Goal: Task Accomplishment & Management: Manage account settings

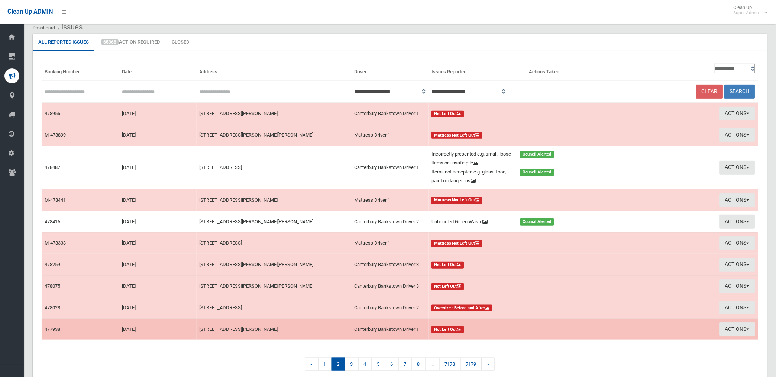
scroll to position [41, 0]
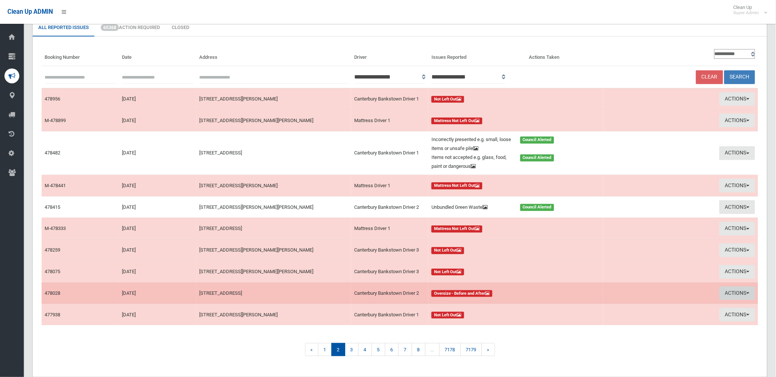
click at [734, 292] on button "Actions" at bounding box center [738, 293] width 36 height 14
click at [629, 307] on link "View Booking" at bounding box center [651, 308] width 88 height 13
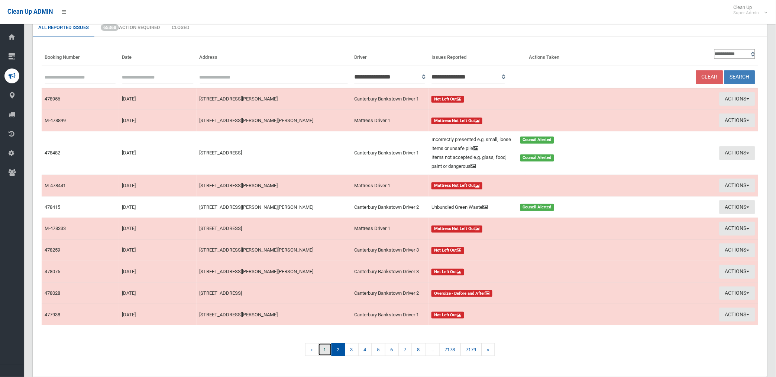
click at [323, 351] on link "1" at bounding box center [325, 349] width 14 height 13
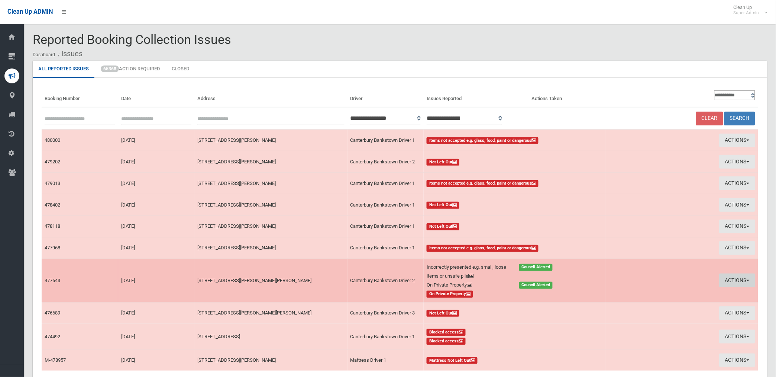
click at [735, 280] on button "Actions" at bounding box center [738, 280] width 36 height 14
click at [638, 296] on link "View Booking" at bounding box center [653, 295] width 88 height 13
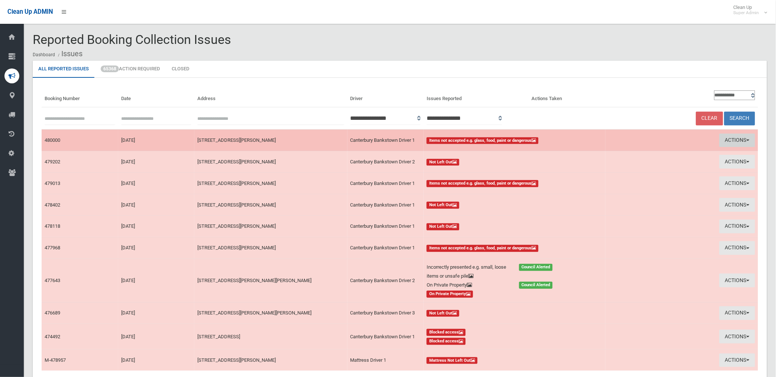
click at [734, 136] on button "Actions" at bounding box center [738, 140] width 36 height 14
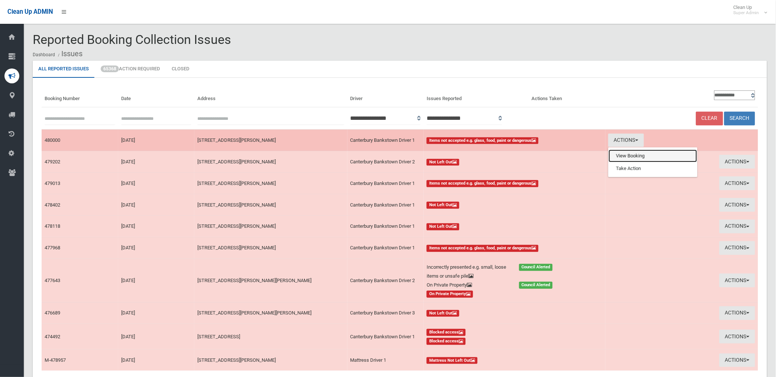
click at [633, 154] on link "View Booking" at bounding box center [653, 155] width 88 height 13
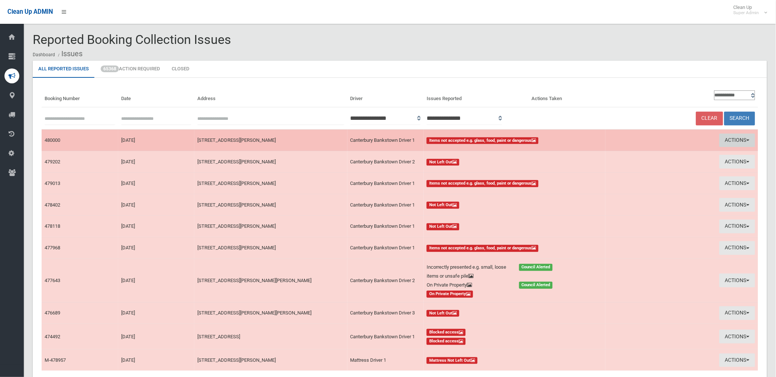
click at [737, 136] on button "Actions" at bounding box center [738, 140] width 36 height 14
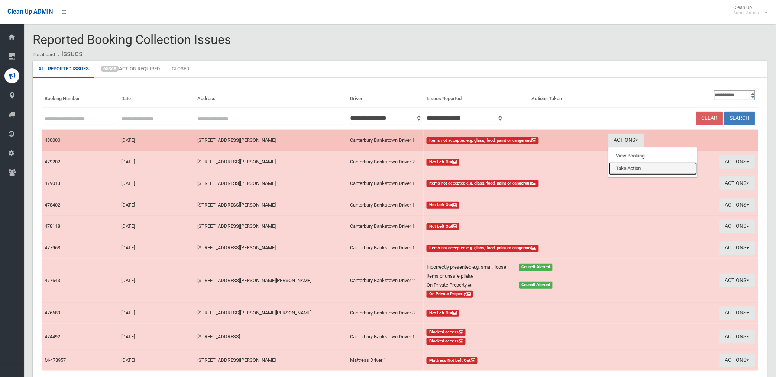
click at [620, 168] on link "Take Action" at bounding box center [653, 168] width 88 height 13
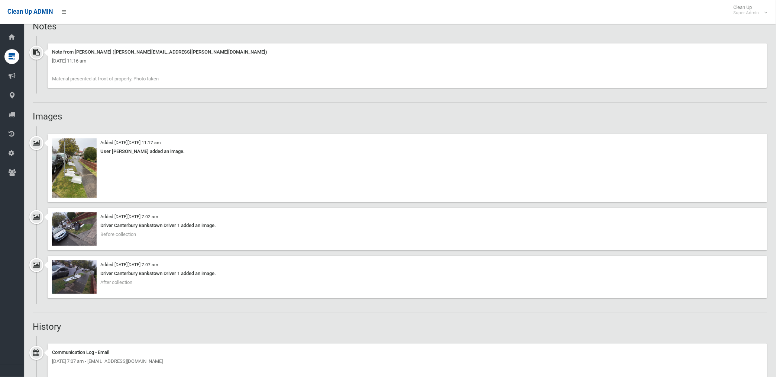
scroll to position [495, 0]
click at [85, 186] on img at bounding box center [74, 165] width 45 height 59
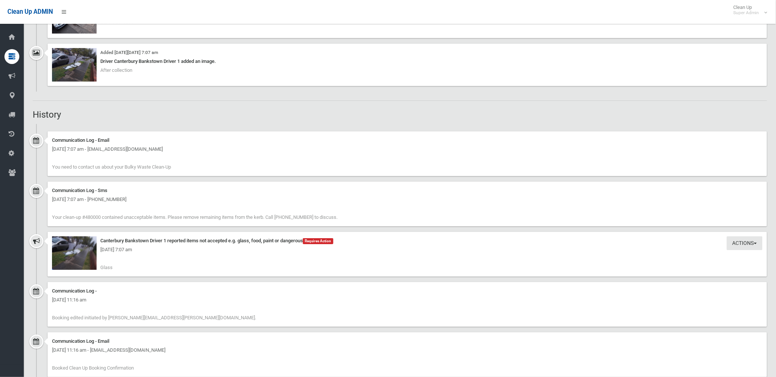
scroll to position [743, 0]
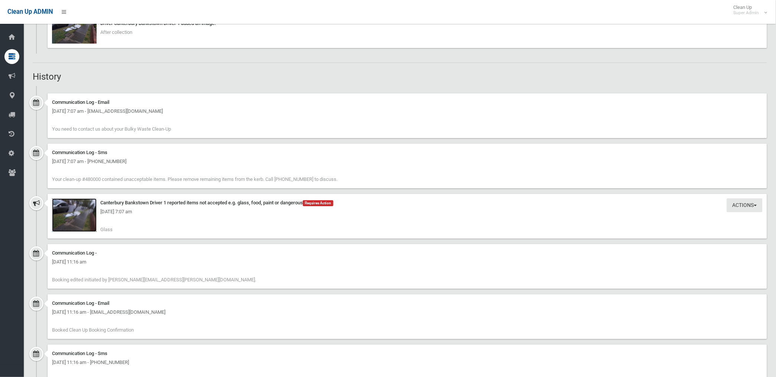
click at [80, 220] on img at bounding box center [74, 214] width 45 height 33
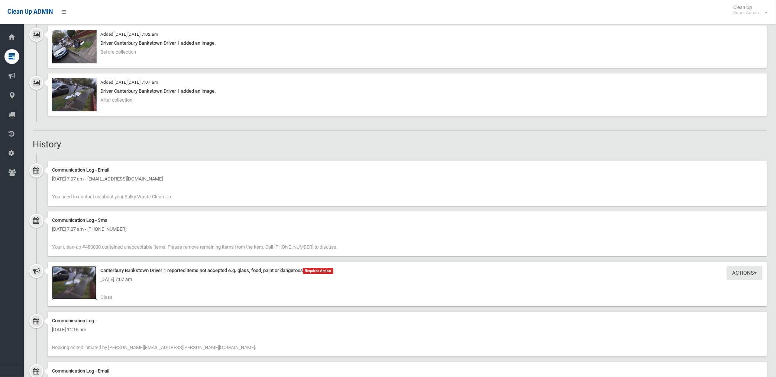
scroll to position [537, 0]
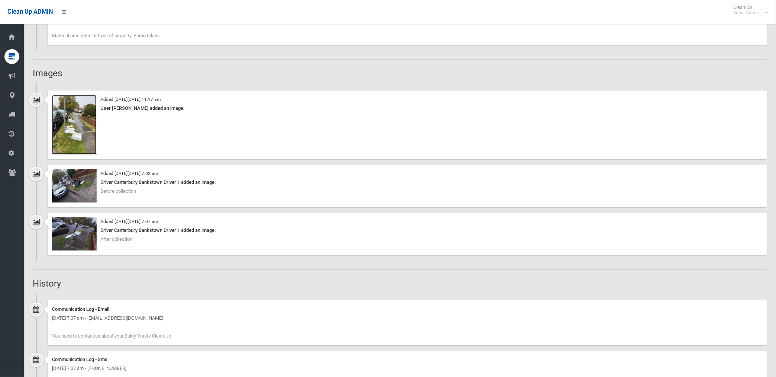
click at [73, 128] on img at bounding box center [74, 124] width 45 height 59
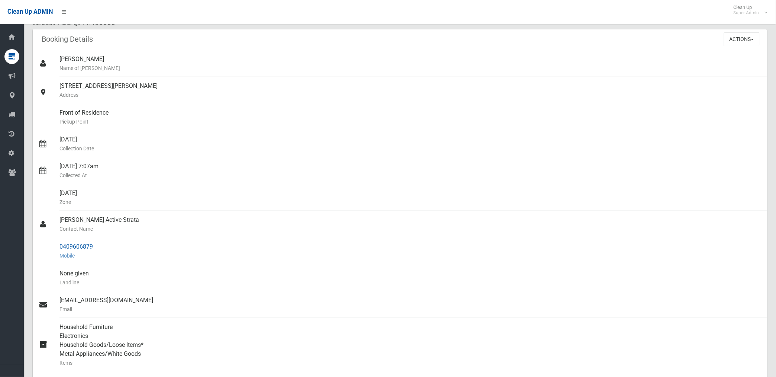
scroll to position [0, 0]
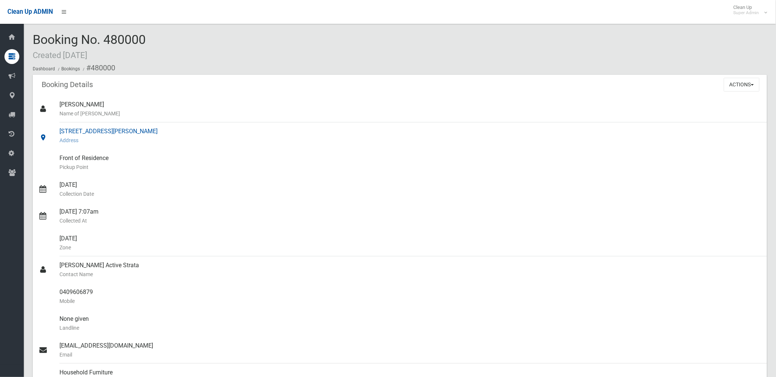
click at [320, 143] on small "Address" at bounding box center [410, 140] width 702 height 9
click at [730, 83] on button "Actions" at bounding box center [742, 85] width 36 height 14
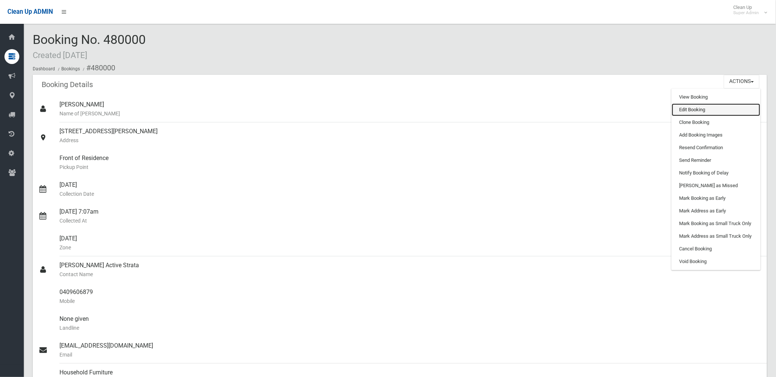
click at [692, 109] on link "Edit Booking" at bounding box center [716, 109] width 88 height 13
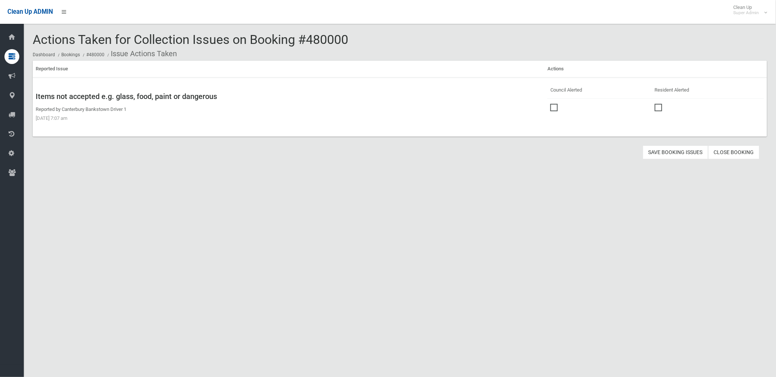
click at [550, 104] on span at bounding box center [555, 104] width 11 height 0
click at [672, 151] on button "Save Booking Issues" at bounding box center [675, 152] width 65 height 14
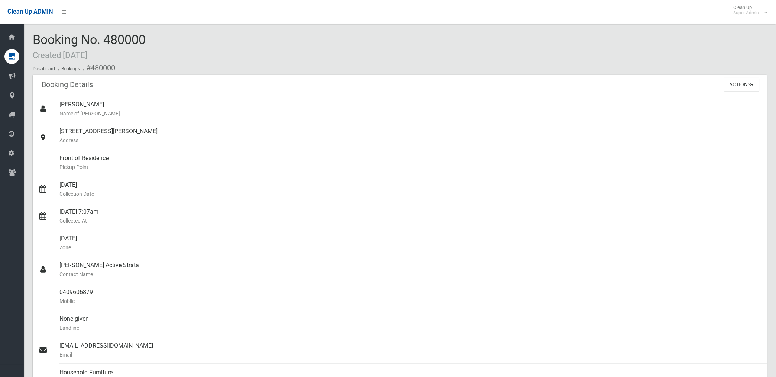
click at [90, 67] on li "#480000" at bounding box center [98, 68] width 34 height 14
drag, startPoint x: 90, startPoint y: 67, endPoint x: 144, endPoint y: 346, distance: 284.7
copy section "480000 Booking Details Actions View Booking Edit Booking Clone Booking Add Book…"
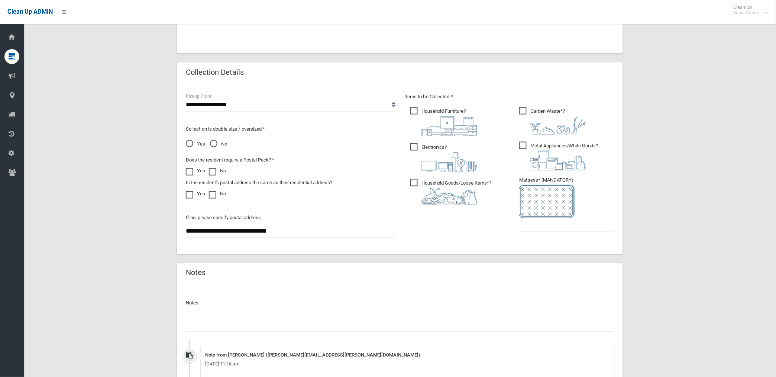
scroll to position [423, 0]
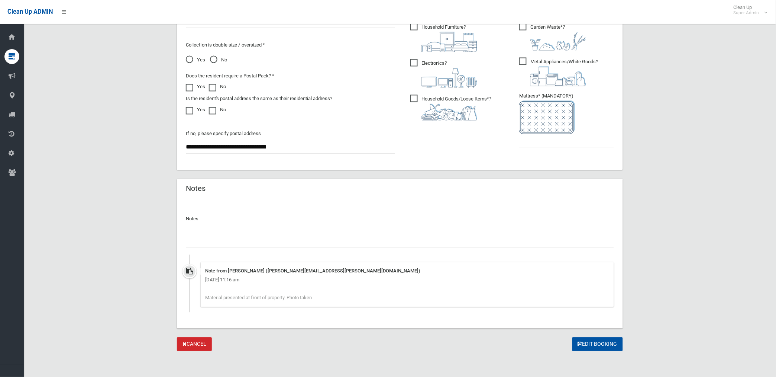
drag, startPoint x: 248, startPoint y: 237, endPoint x: 251, endPoint y: 234, distance: 4.0
click at [248, 237] on input "text" at bounding box center [400, 241] width 428 height 14
paste input "********"
type input "**********"
click at [537, 139] on input "text" at bounding box center [566, 141] width 95 height 14
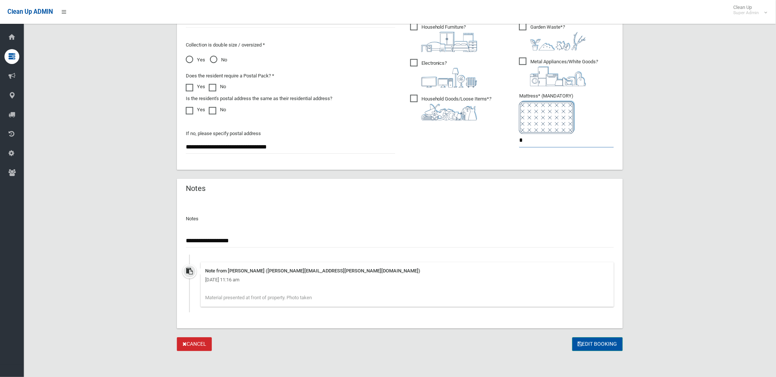
type input "*"
click at [600, 343] on button "Edit Booking" at bounding box center [597, 344] width 51 height 14
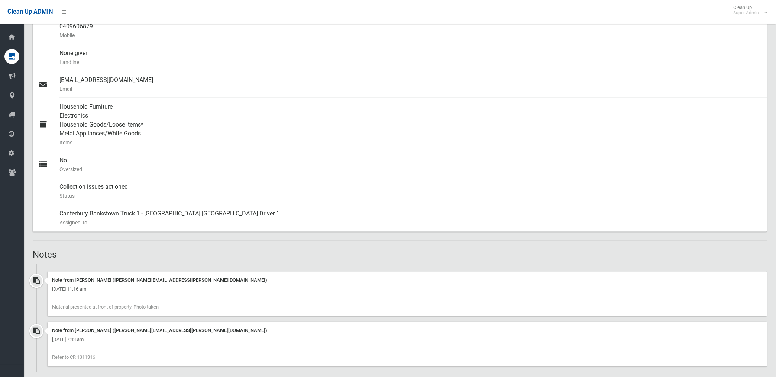
scroll to position [165, 0]
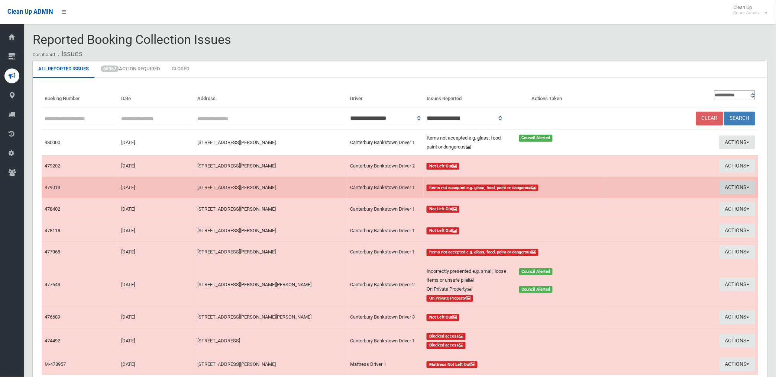
click at [725, 185] on button "Actions" at bounding box center [738, 187] width 36 height 14
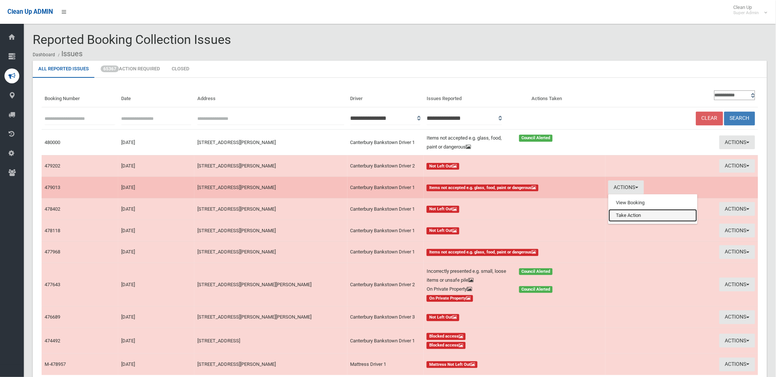
click at [626, 213] on link "Take Action" at bounding box center [653, 215] width 88 height 13
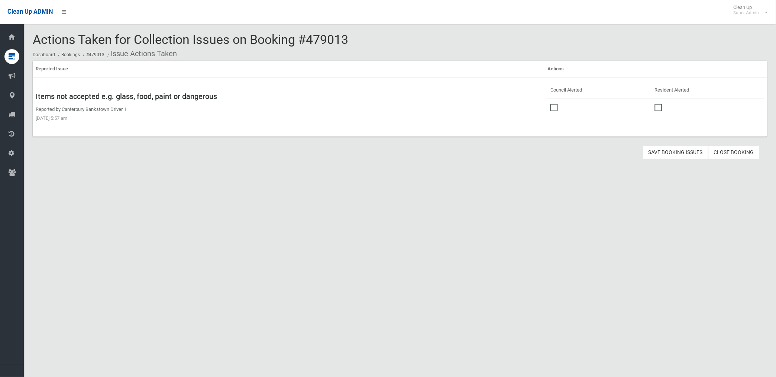
click at [552, 104] on span at bounding box center [555, 104] width 11 height 0
drag, startPoint x: 665, startPoint y: 151, endPoint x: 659, endPoint y: 151, distance: 5.6
click at [664, 151] on button "Save Booking Issues" at bounding box center [675, 152] width 65 height 14
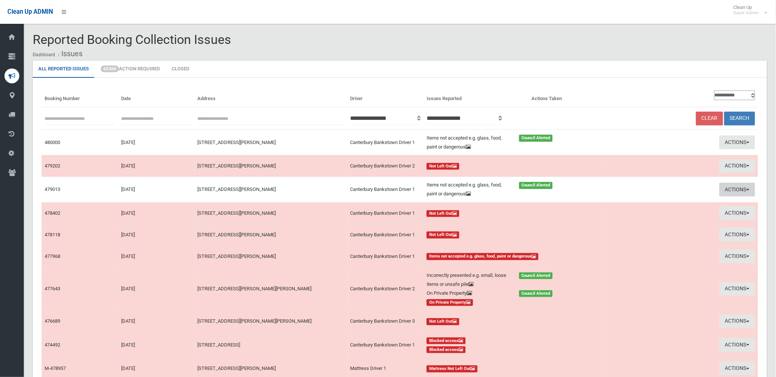
click at [737, 188] on button "Actions" at bounding box center [738, 189] width 36 height 14
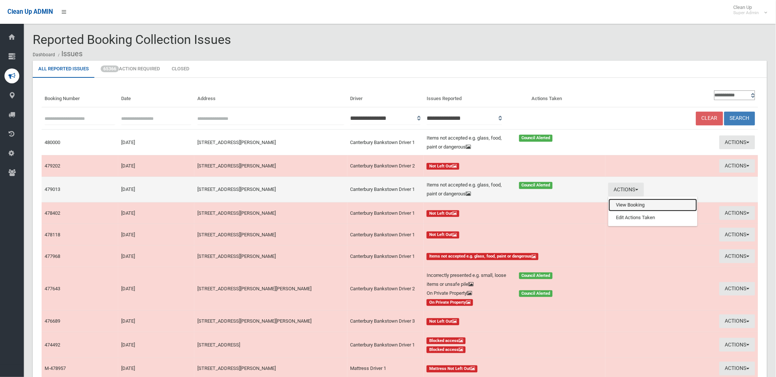
click at [638, 204] on link "View Booking" at bounding box center [653, 204] width 88 height 13
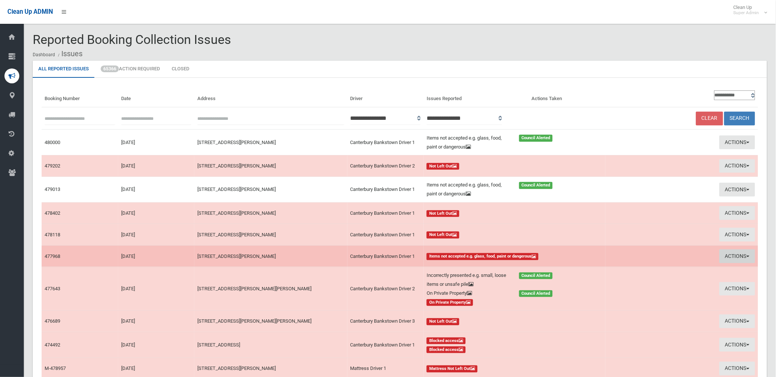
click at [735, 256] on button "Actions" at bounding box center [738, 256] width 36 height 14
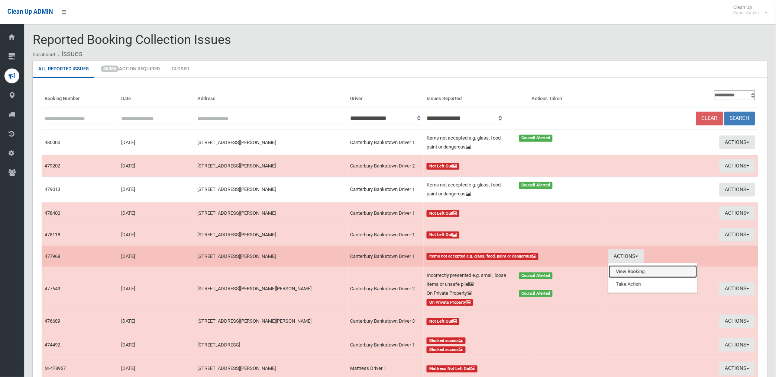
click at [618, 272] on link "View Booking" at bounding box center [653, 271] width 88 height 13
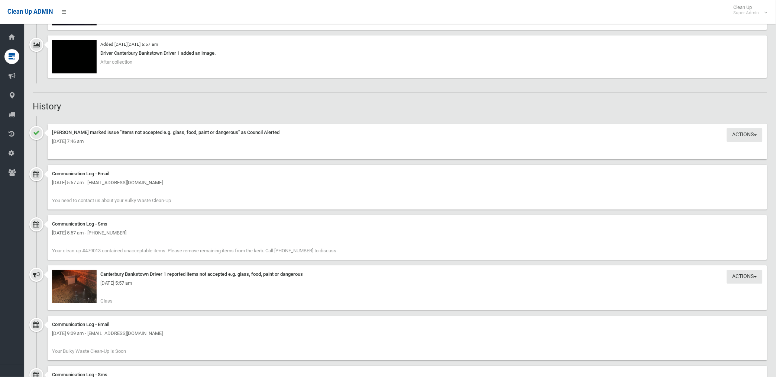
scroll to position [619, 0]
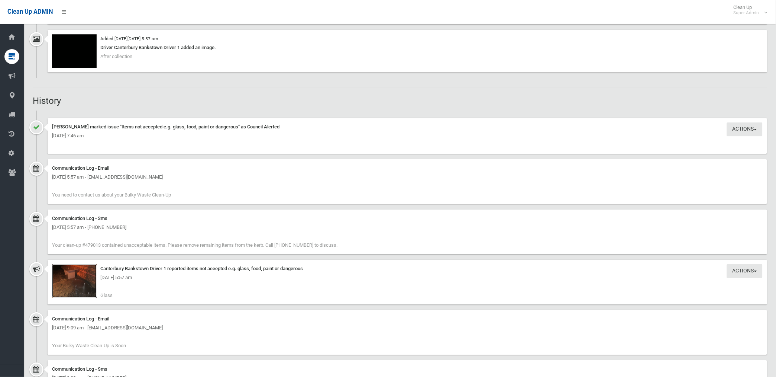
click at [88, 286] on img at bounding box center [74, 280] width 45 height 33
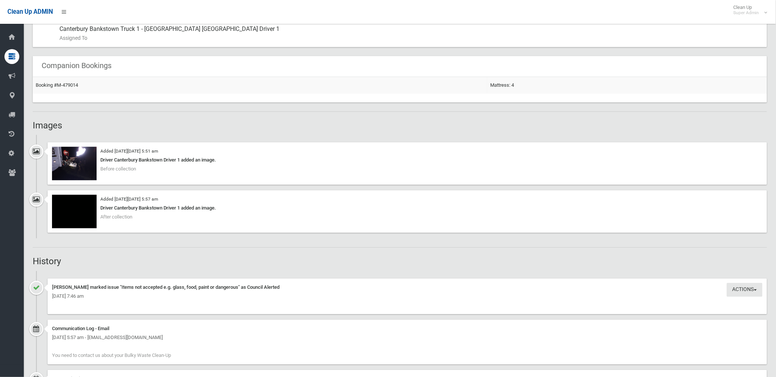
scroll to position [454, 0]
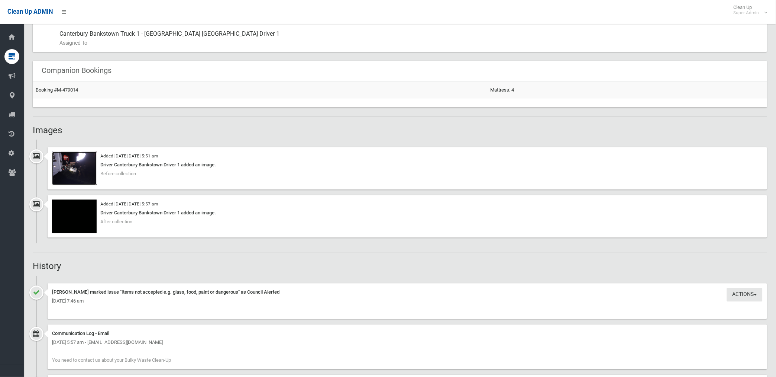
click at [75, 170] on img at bounding box center [74, 167] width 45 height 33
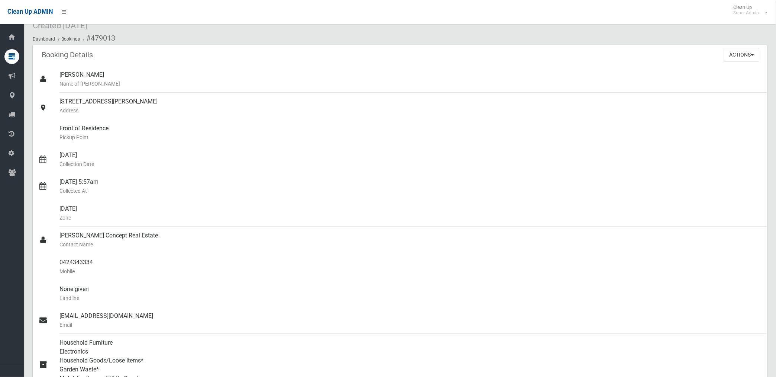
scroll to position [0, 0]
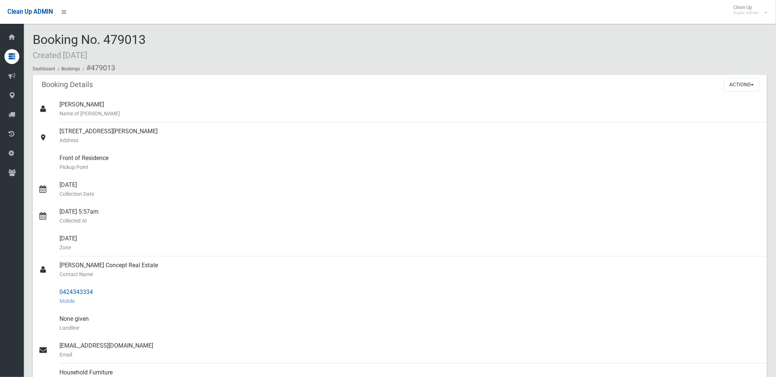
drag, startPoint x: 91, startPoint y: 67, endPoint x: 97, endPoint y: 290, distance: 223.1
copy section "479013 Booking Details Actions View Booking Edit Booking Clone Booking Add Book…"
click at [314, 123] on div "23 Cornelia Street, WILEY PARK NSW 2195 Address" at bounding box center [410, 135] width 702 height 27
click at [728, 84] on button "Actions" at bounding box center [742, 85] width 36 height 14
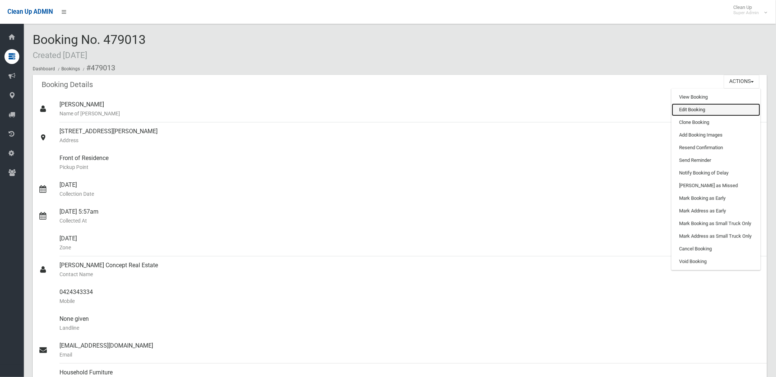
click at [692, 106] on link "Edit Booking" at bounding box center [716, 109] width 88 height 13
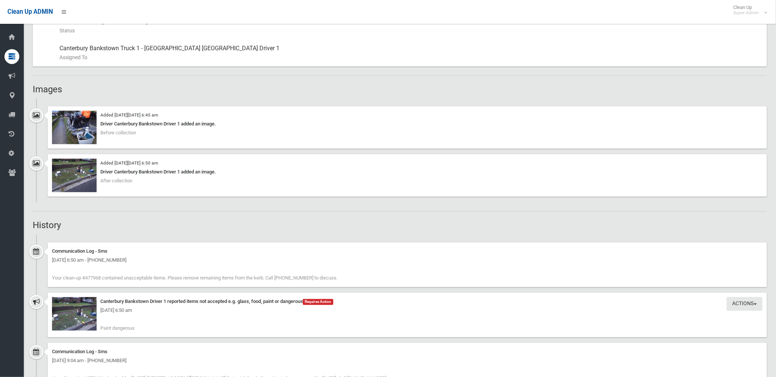
scroll to position [454, 0]
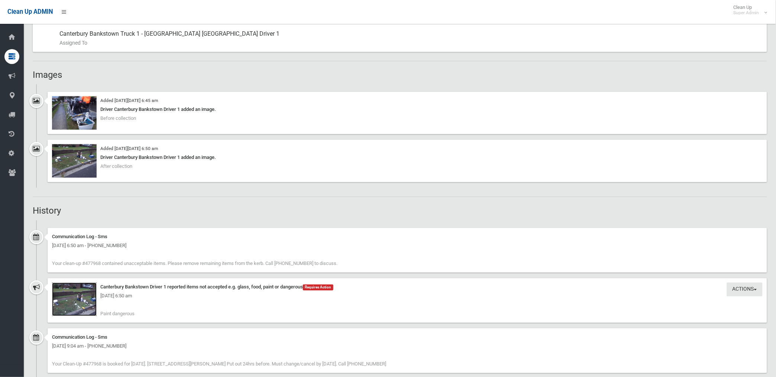
click at [90, 304] on img at bounding box center [74, 298] width 45 height 33
click at [85, 120] on img at bounding box center [74, 112] width 45 height 33
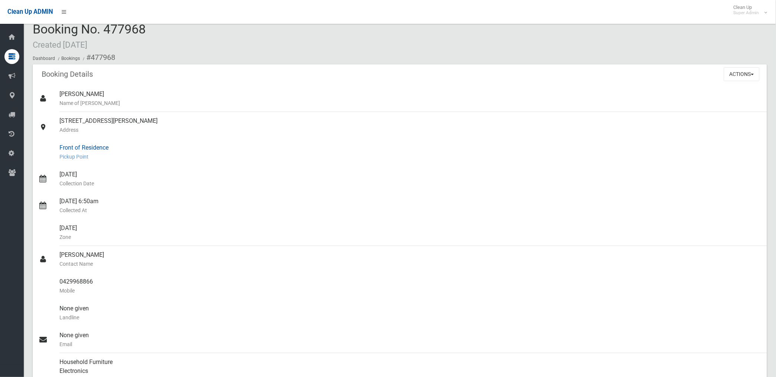
scroll to position [0, 0]
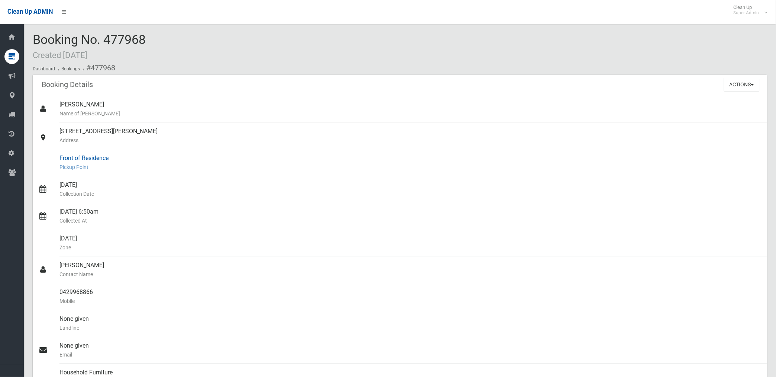
drag, startPoint x: 92, startPoint y: 66, endPoint x: 94, endPoint y: 149, distance: 83.3
drag, startPoint x: 94, startPoint y: 149, endPoint x: 92, endPoint y: 65, distance: 84.8
click at [92, 65] on li "#477968" at bounding box center [98, 68] width 34 height 14
drag, startPoint x: 90, startPoint y: 65, endPoint x: 101, endPoint y: 289, distance: 224.4
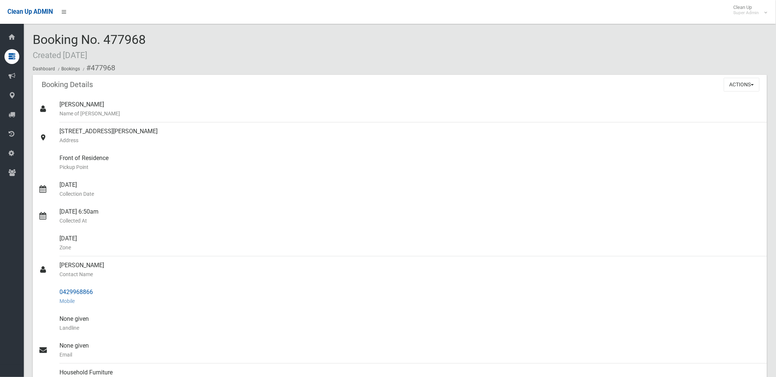
copy section "477968 Booking Details Actions View Booking Edit Booking Clone Booking Add Book…"
click at [355, 155] on div "Front of Residence Pickup Point" at bounding box center [410, 162] width 702 height 27
drag, startPoint x: 59, startPoint y: 291, endPoint x: 96, endPoint y: 291, distance: 36.1
click at [96, 291] on div "0429968866 Mobile" at bounding box center [410, 296] width 702 height 27
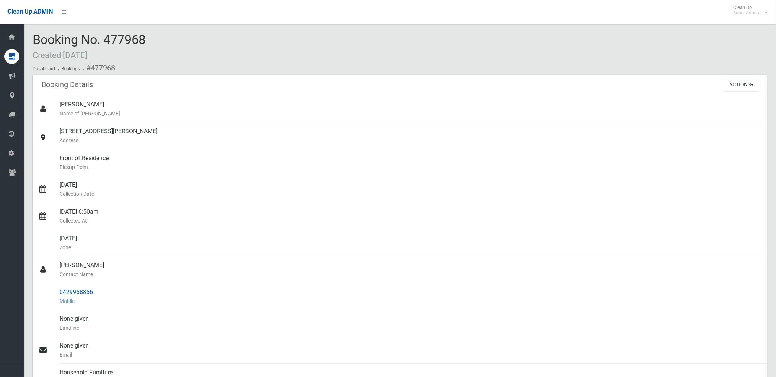
drag, startPoint x: 96, startPoint y: 291, endPoint x: 83, endPoint y: 291, distance: 13.0
copy div "0429968866"
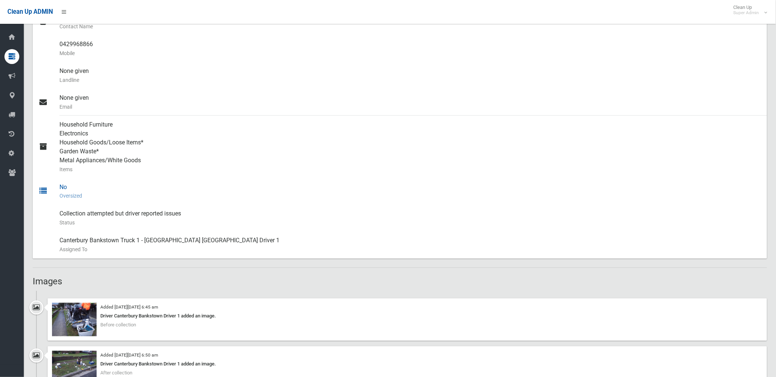
scroll to position [372, 0]
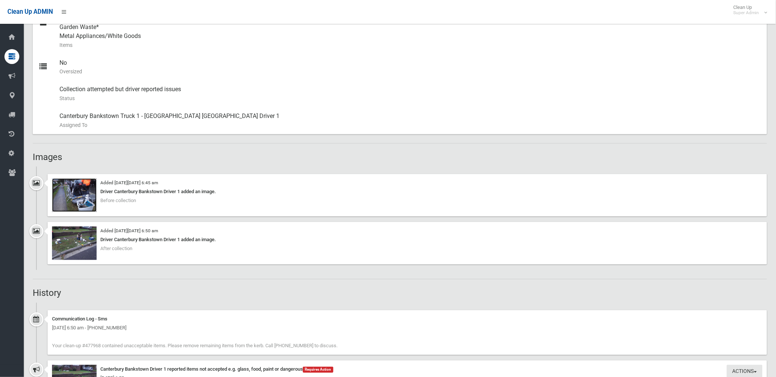
click at [88, 200] on img at bounding box center [74, 194] width 45 height 33
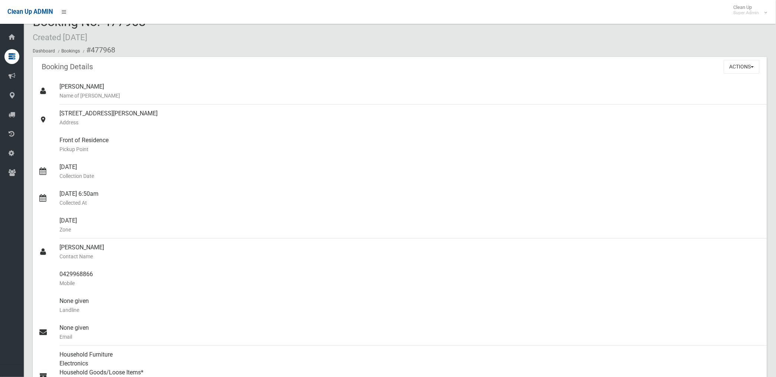
scroll to position [0, 0]
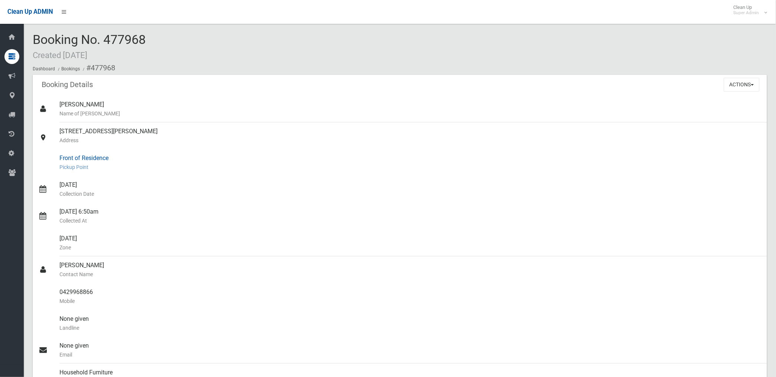
click at [253, 151] on div "Front of Residence Pickup Point" at bounding box center [410, 162] width 702 height 27
click at [741, 87] on button "Actions" at bounding box center [742, 85] width 36 height 14
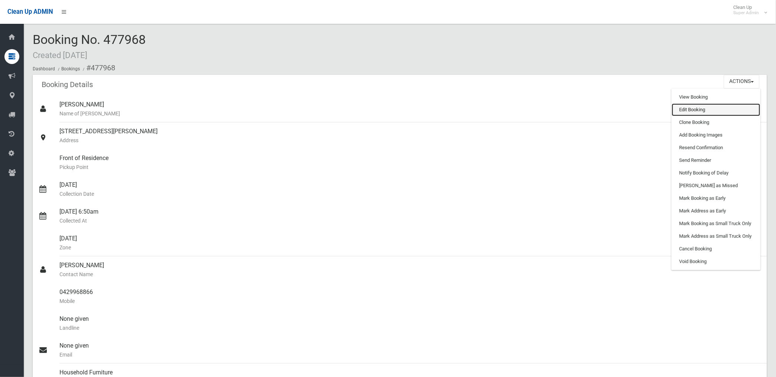
click at [679, 110] on link "Edit Booking" at bounding box center [716, 109] width 88 height 13
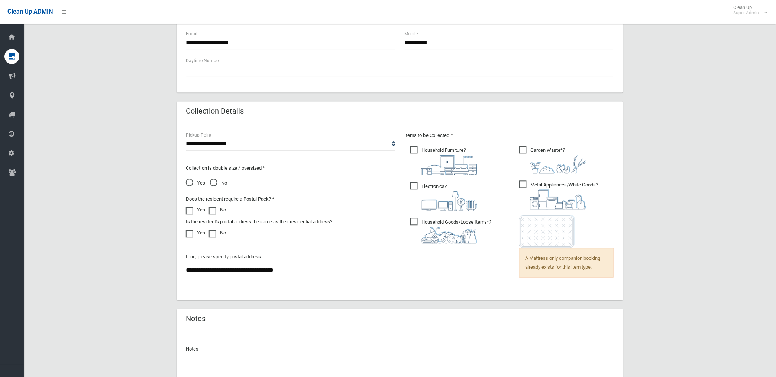
scroll to position [478, 0]
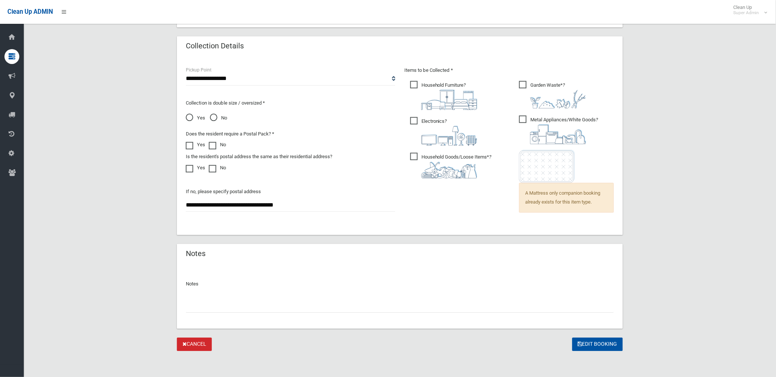
click at [237, 303] on input "text" at bounding box center [400, 305] width 428 height 14
paste input "*******"
click at [185, 304] on div "Notes *******" at bounding box center [400, 296] width 446 height 64
click at [186, 304] on input "*******" at bounding box center [400, 305] width 428 height 14
type input "**********"
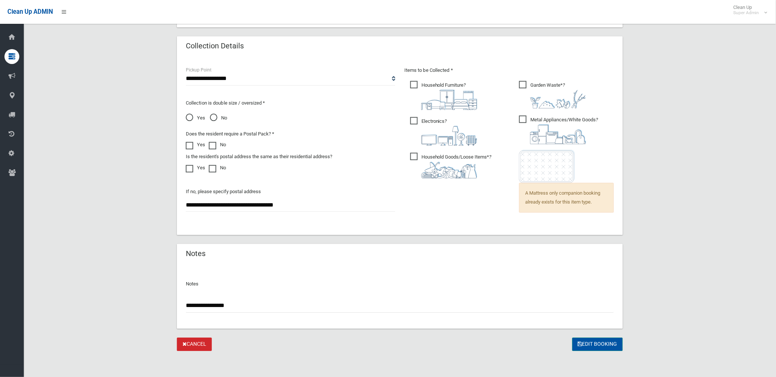
click at [591, 343] on button "Edit Booking" at bounding box center [597, 344] width 51 height 14
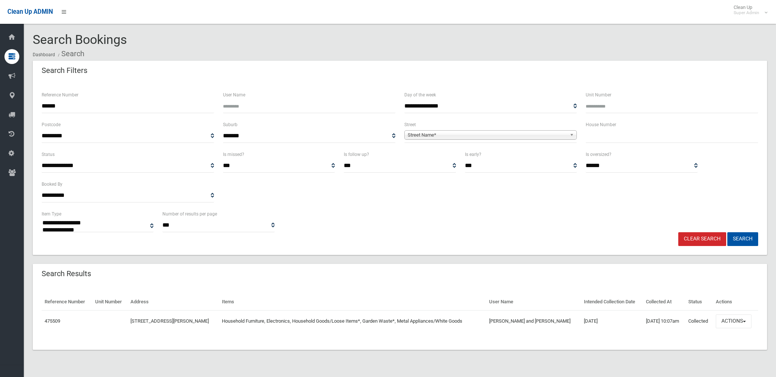
select select
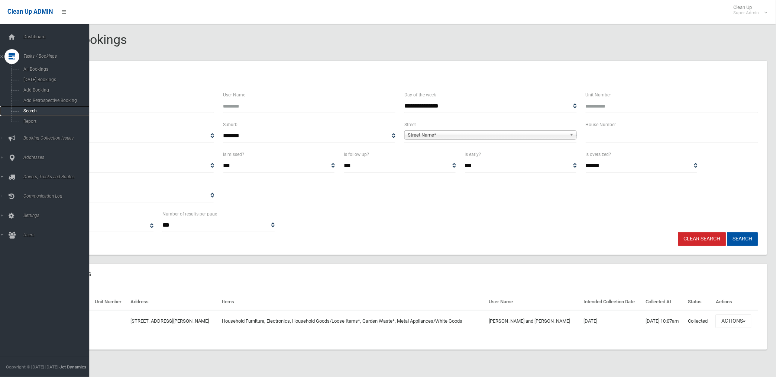
click at [28, 112] on span "Search" at bounding box center [55, 110] width 68 height 5
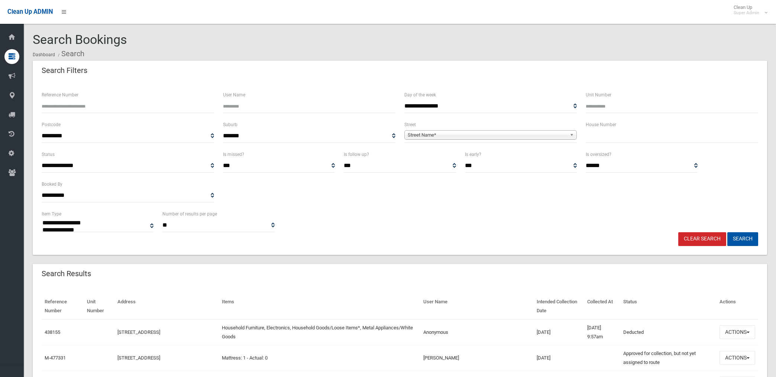
select select
click at [499, 135] on span "Street Name*" at bounding box center [487, 134] width 159 height 9
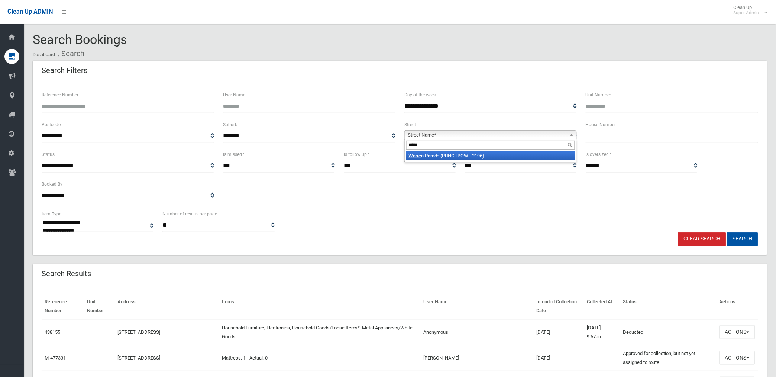
type input "******"
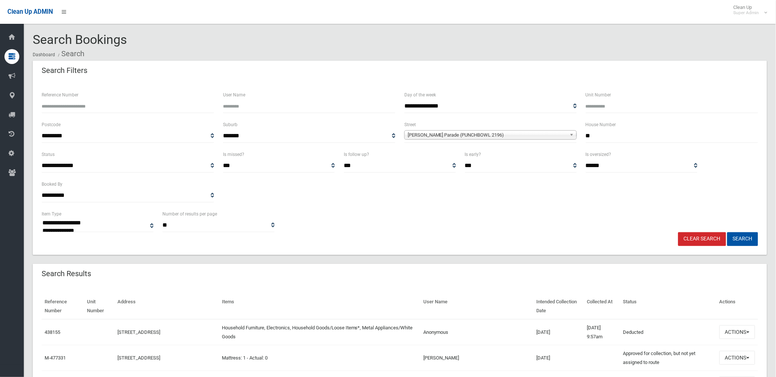
type input "**"
click at [727, 232] on button "Search" at bounding box center [742, 239] width 31 height 14
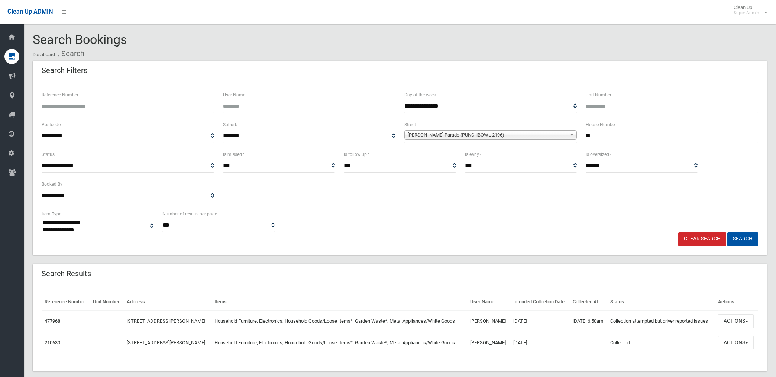
select select
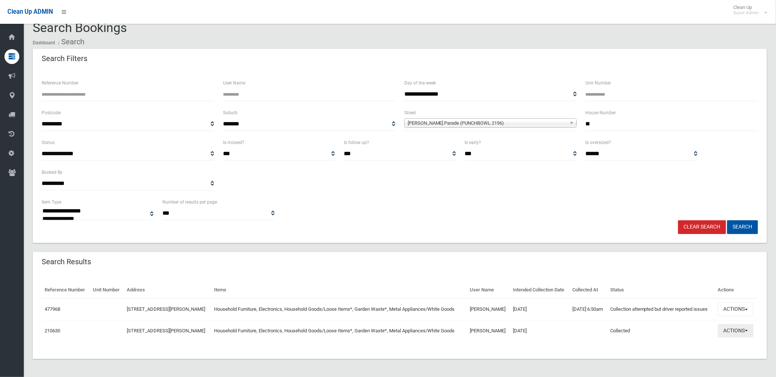
click at [736, 327] on button "Actions" at bounding box center [736, 331] width 36 height 14
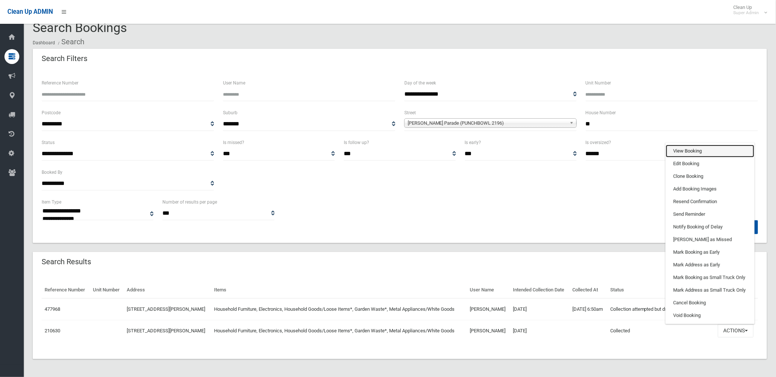
click at [688, 146] on link "View Booking" at bounding box center [710, 151] width 88 height 13
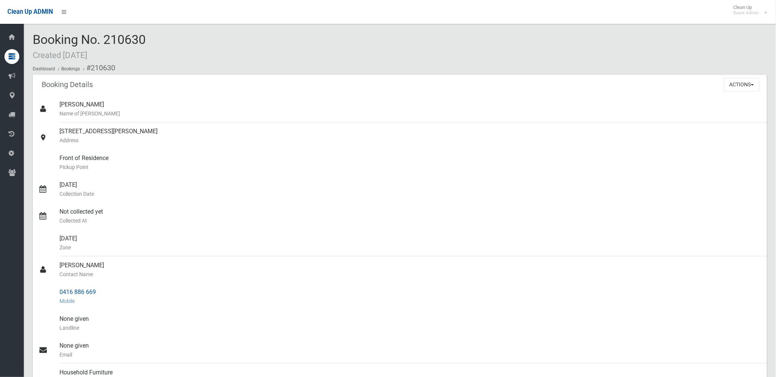
drag, startPoint x: 59, startPoint y: 291, endPoint x: 98, endPoint y: 290, distance: 39.0
click at [98, 290] on div "0416 886 669 Mobile" at bounding box center [410, 296] width 702 height 27
drag, startPoint x: 98, startPoint y: 290, endPoint x: 85, endPoint y: 292, distance: 12.4
copy div "0416 886 669"
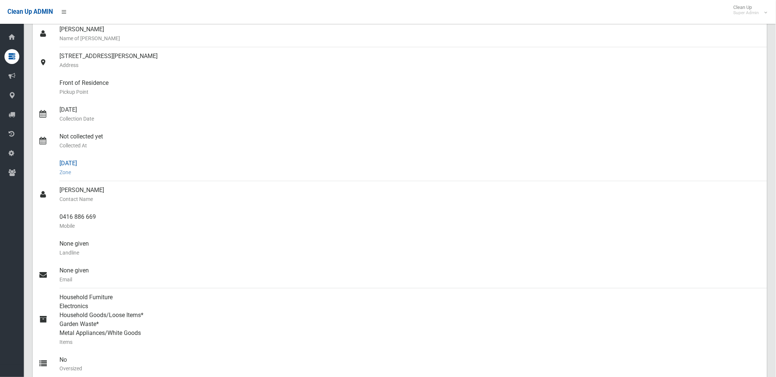
scroll to position [124, 0]
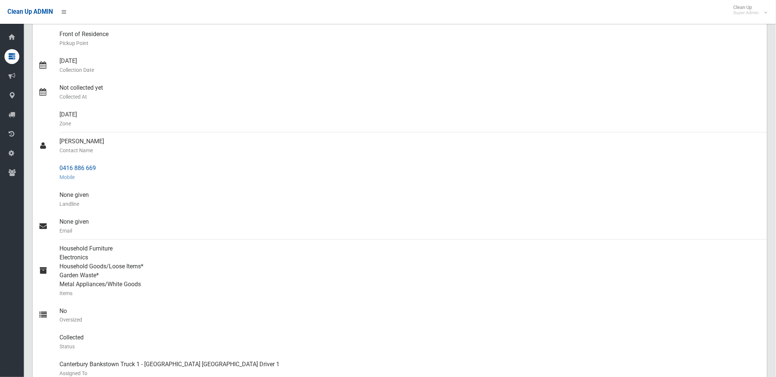
copy div "0416 886 669"
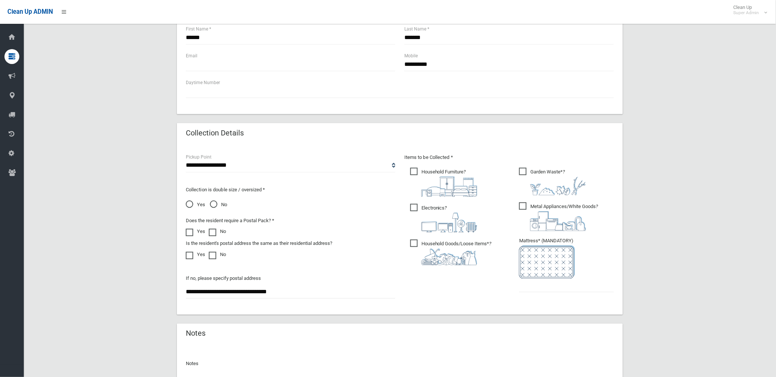
scroll to position [358, 0]
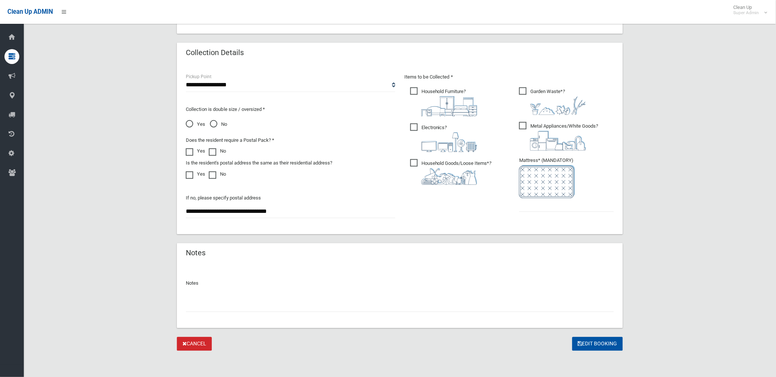
click at [193, 305] on input "text" at bounding box center [400, 305] width 428 height 14
paste input "*******"
click at [184, 305] on div "Notes *******" at bounding box center [400, 296] width 446 height 64
click at [187, 302] on input "*******" at bounding box center [400, 305] width 428 height 14
type input "**********"
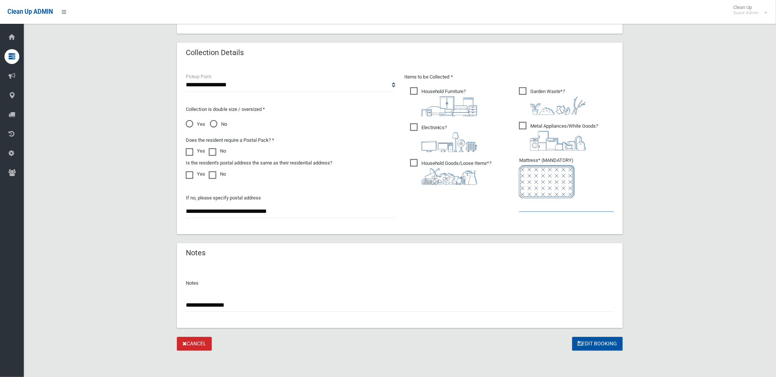
click at [533, 203] on input "text" at bounding box center [566, 205] width 95 height 14
type input "*"
click at [611, 343] on button "Edit Booking" at bounding box center [597, 344] width 51 height 14
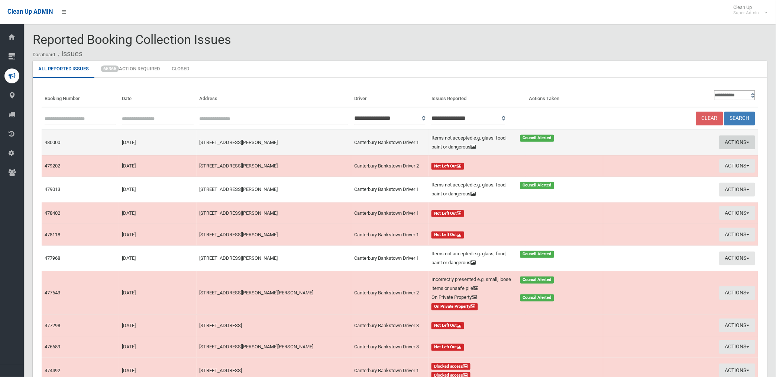
click at [729, 138] on button "Actions" at bounding box center [738, 142] width 36 height 14
click at [637, 170] on link "Edit Actions Taken" at bounding box center [651, 170] width 88 height 13
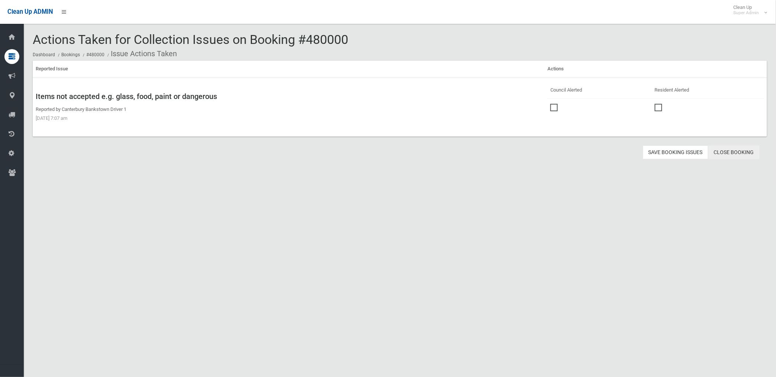
click at [726, 152] on link "Close Booking" at bounding box center [733, 152] width 51 height 14
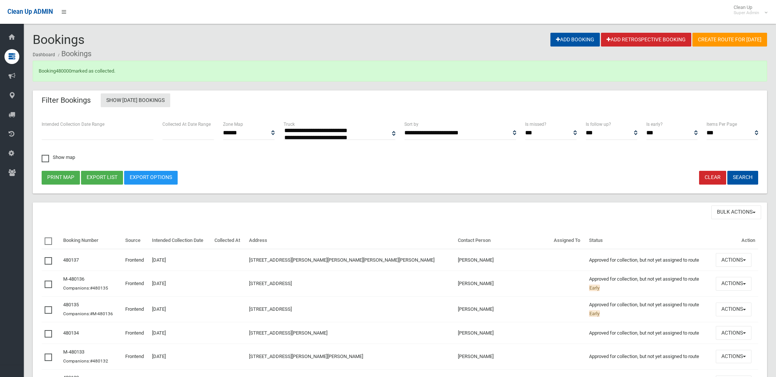
select select
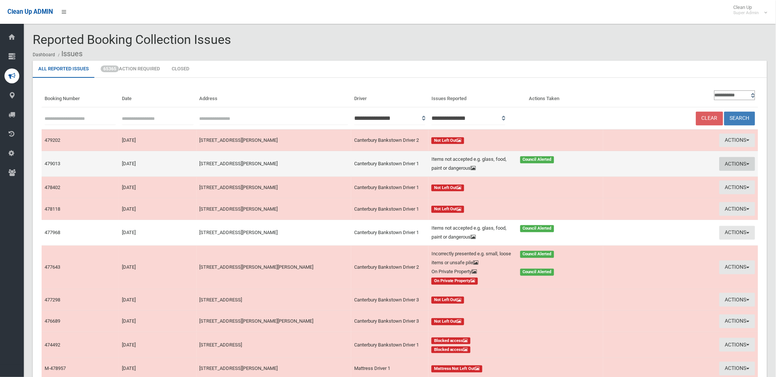
click at [729, 162] on button "Actions" at bounding box center [738, 164] width 36 height 14
click at [640, 193] on link "Edit Actions Taken" at bounding box center [651, 191] width 88 height 13
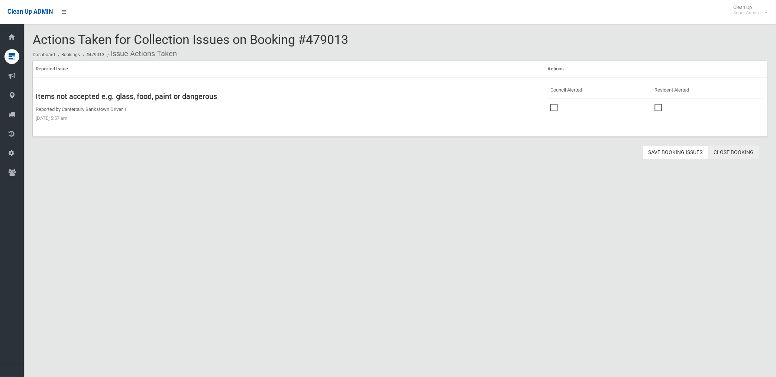
click at [727, 151] on link "Close Booking" at bounding box center [733, 152] width 51 height 14
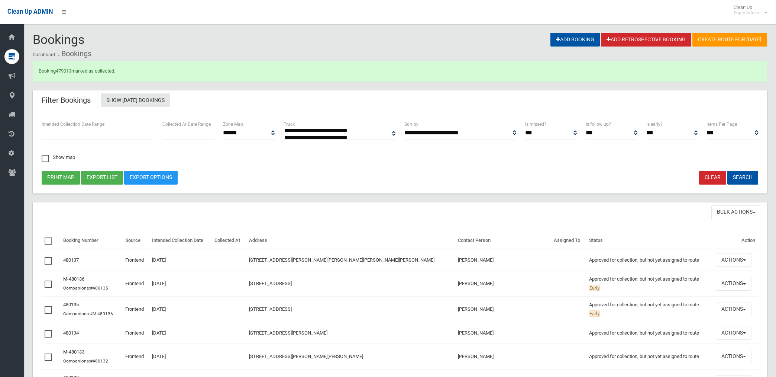
select select
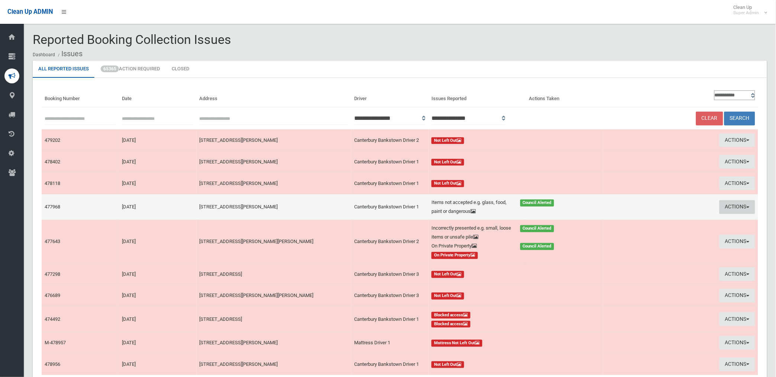
click at [732, 205] on button "Actions" at bounding box center [738, 207] width 36 height 14
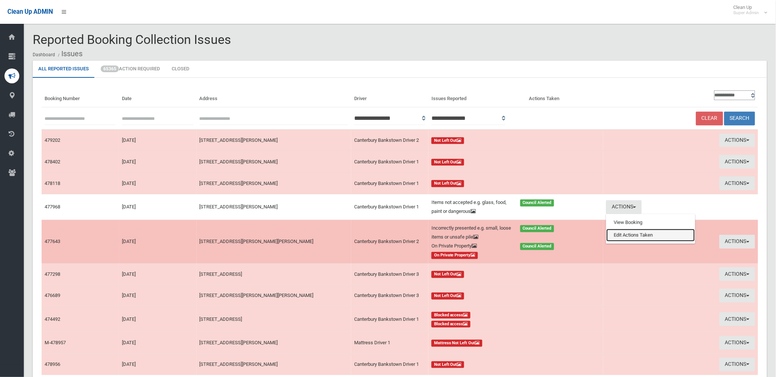
click at [629, 233] on link "Edit Actions Taken" at bounding box center [651, 235] width 88 height 13
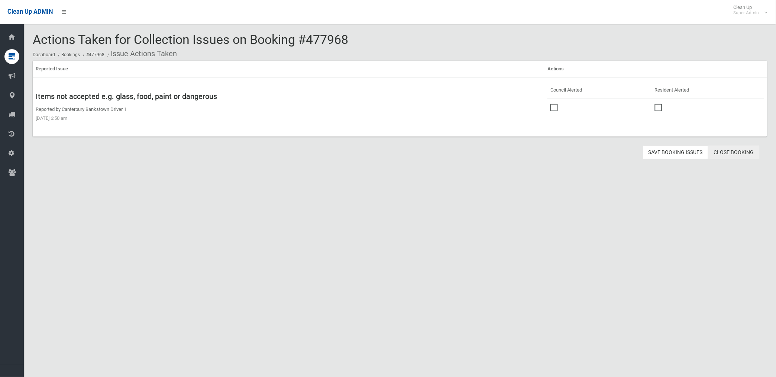
click at [746, 154] on link "Close Booking" at bounding box center [733, 152] width 51 height 14
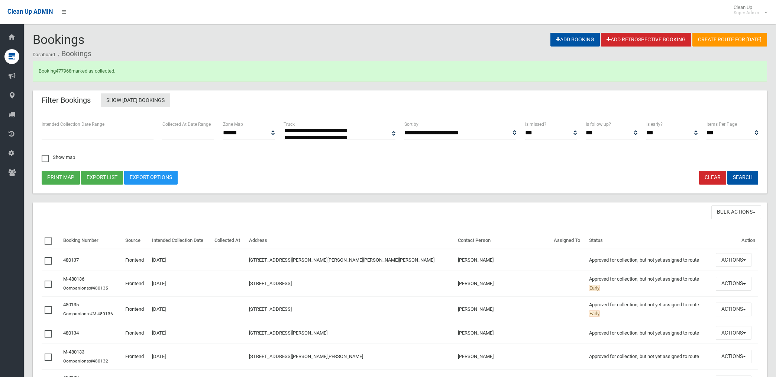
select select
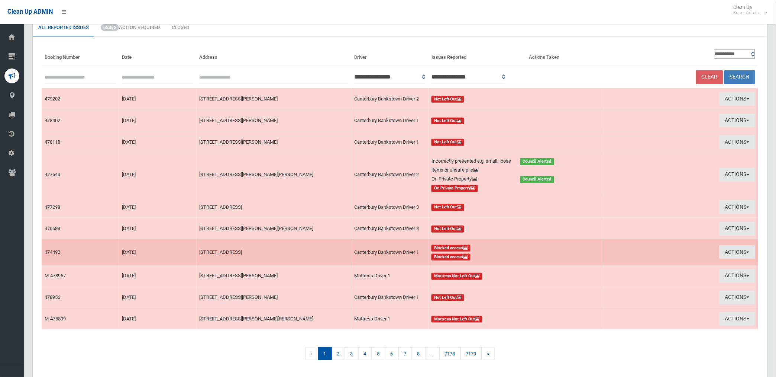
scroll to position [41, 0]
click at [729, 249] on button "Actions" at bounding box center [738, 252] width 36 height 14
click at [633, 266] on link "View Booking" at bounding box center [651, 267] width 88 height 13
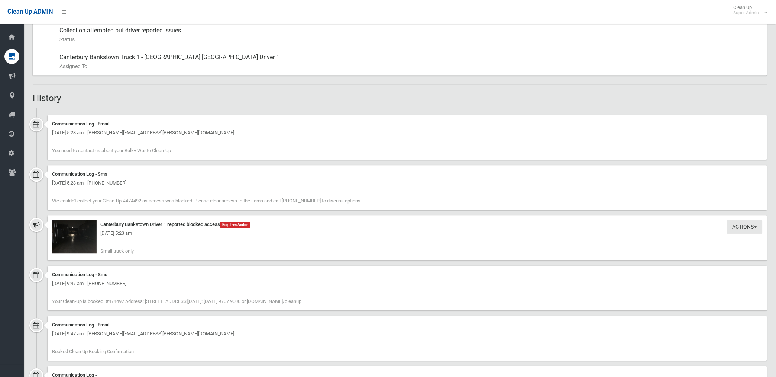
scroll to position [413, 0]
click at [93, 246] on img at bounding box center [74, 236] width 45 height 33
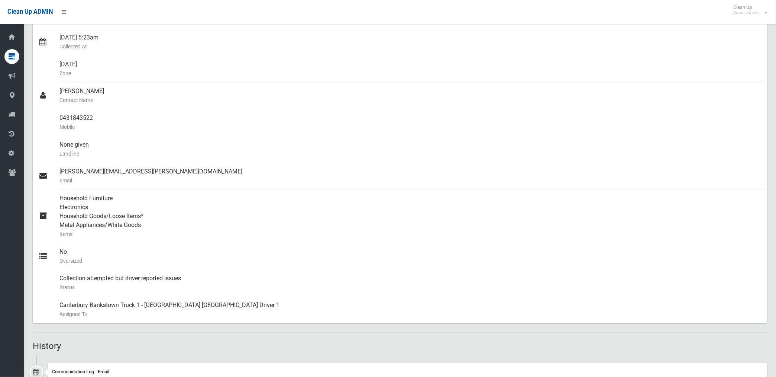
scroll to position [0, 0]
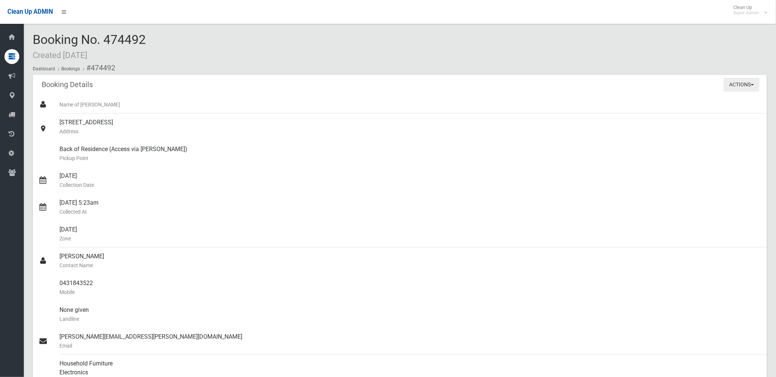
click at [740, 83] on button "Actions" at bounding box center [742, 85] width 36 height 14
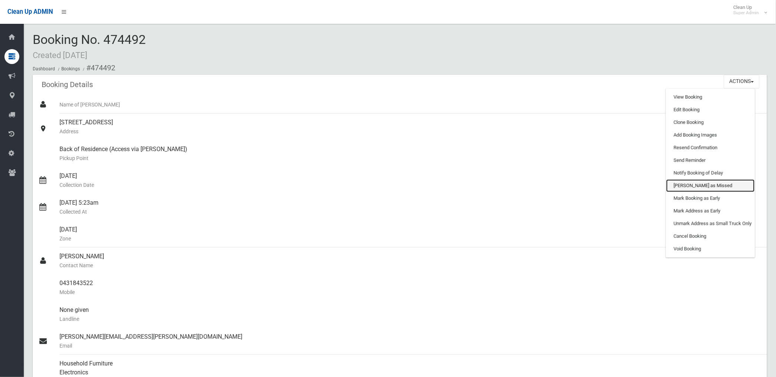
click at [694, 184] on link "[PERSON_NAME] as Missed" at bounding box center [710, 185] width 88 height 13
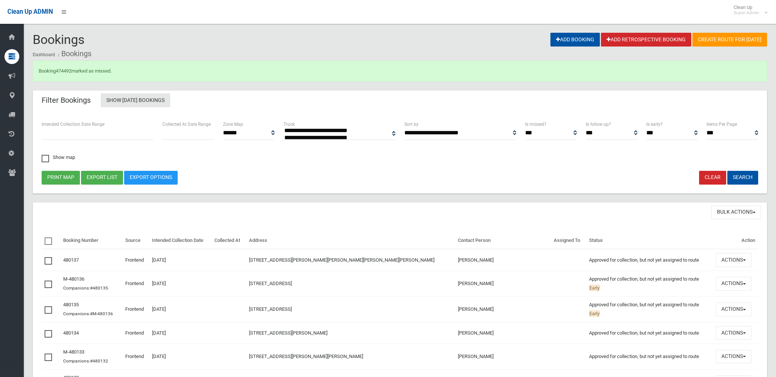
select select
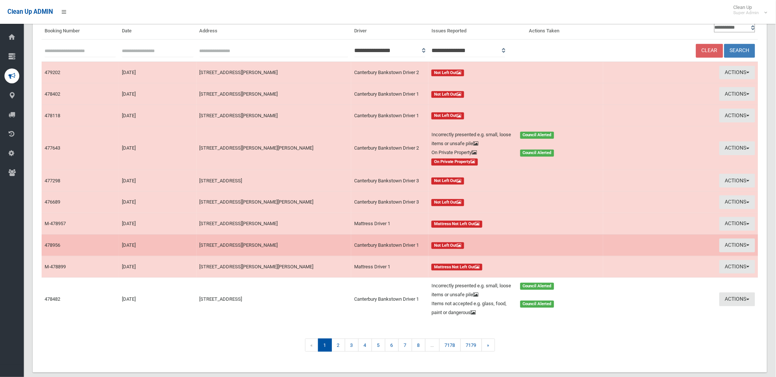
scroll to position [82, 0]
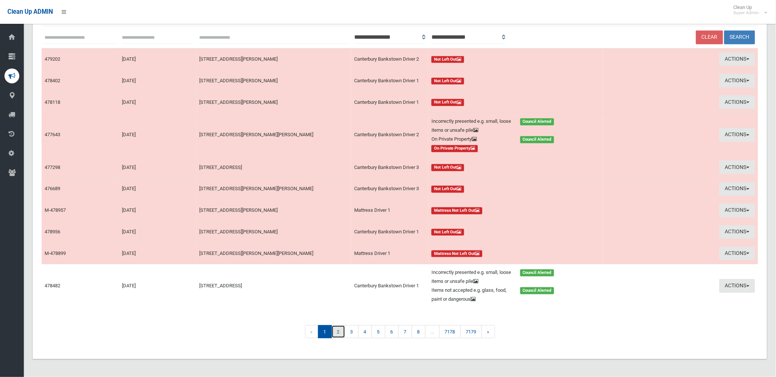
click at [335, 333] on link "2" at bounding box center [339, 331] width 14 height 13
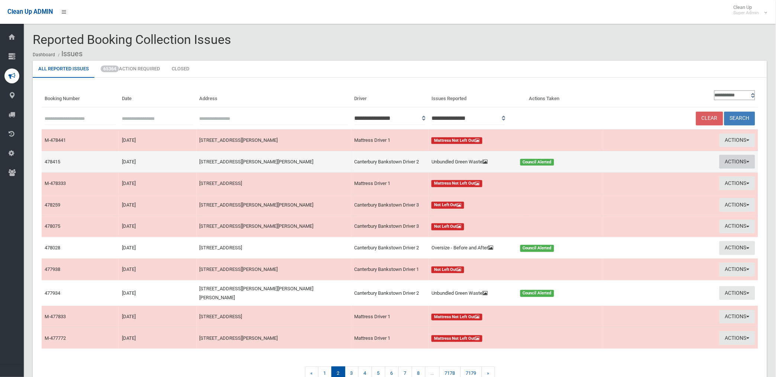
click at [740, 161] on button "Actions" at bounding box center [738, 162] width 36 height 14
click at [636, 177] on link "View Booking" at bounding box center [651, 177] width 88 height 13
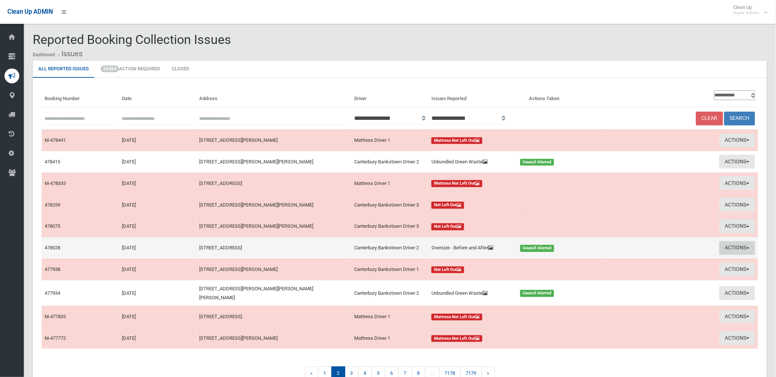
click at [733, 248] on button "Actions" at bounding box center [738, 248] width 36 height 14
click at [642, 262] on link "View Booking" at bounding box center [651, 263] width 88 height 13
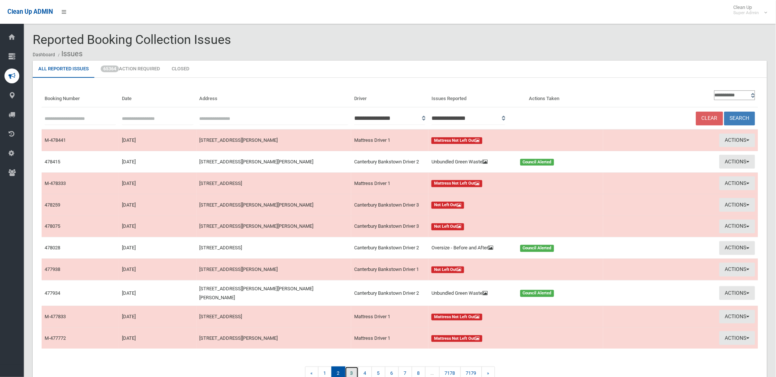
click at [348, 369] on link "3" at bounding box center [352, 372] width 14 height 13
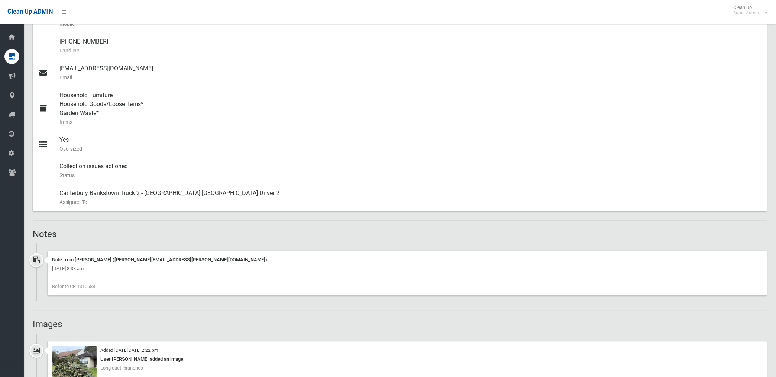
scroll to position [330, 0]
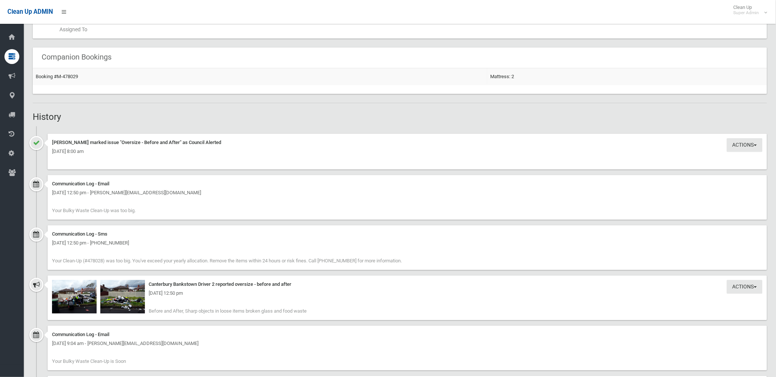
scroll to position [495, 0]
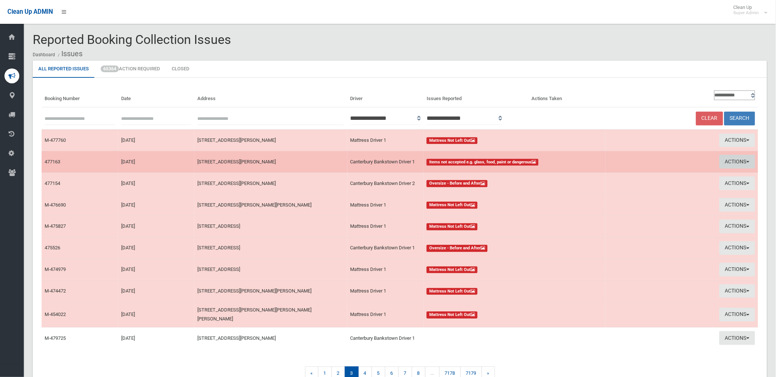
click at [738, 161] on button "Actions" at bounding box center [738, 162] width 36 height 14
click at [627, 176] on link "View Booking" at bounding box center [653, 177] width 88 height 13
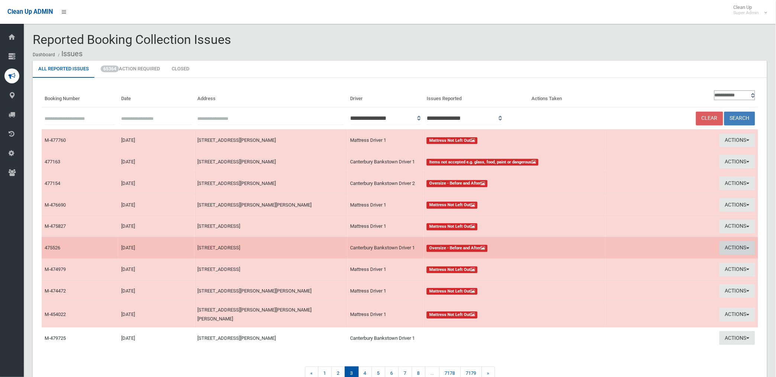
click at [730, 244] on button "Actions" at bounding box center [738, 248] width 36 height 14
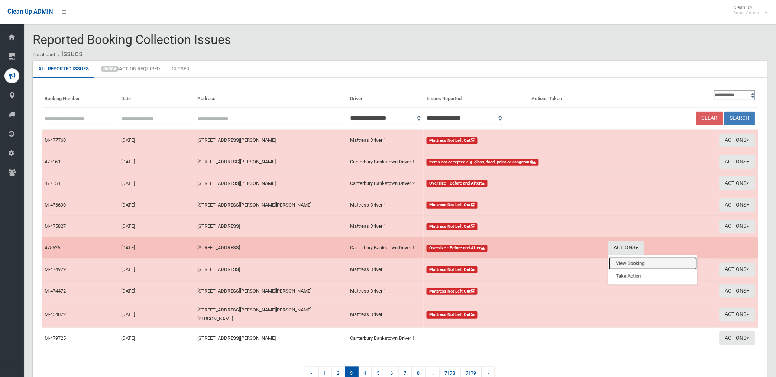
click at [637, 261] on link "View Booking" at bounding box center [653, 263] width 88 height 13
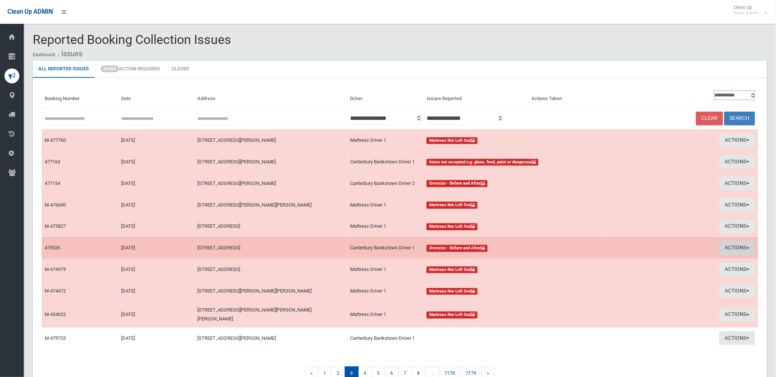
click at [725, 246] on button "Actions" at bounding box center [738, 248] width 36 height 14
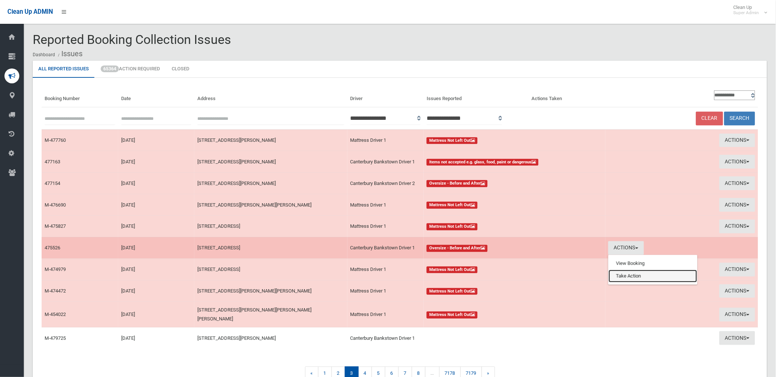
click at [625, 274] on link "Take Action" at bounding box center [653, 275] width 88 height 13
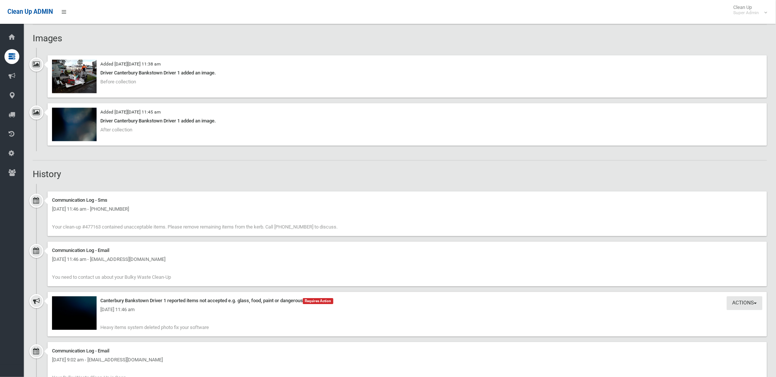
scroll to position [413, 0]
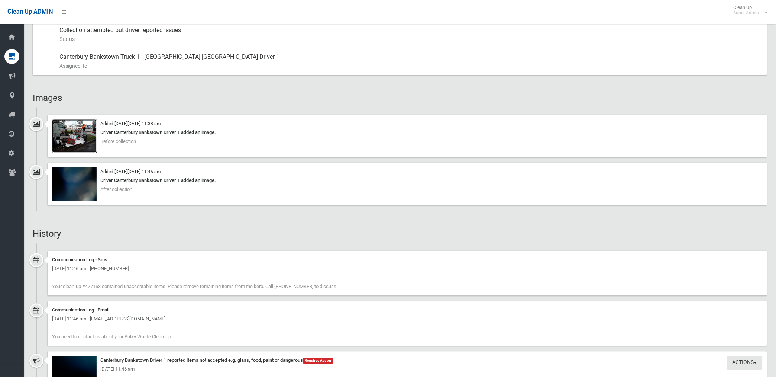
click at [77, 137] on img at bounding box center [74, 135] width 45 height 33
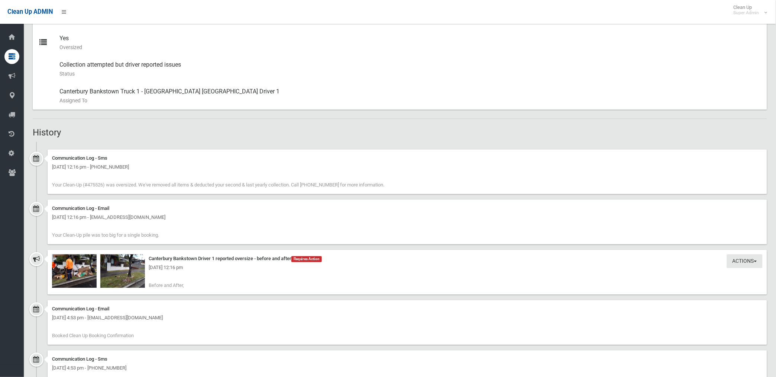
scroll to position [413, 0]
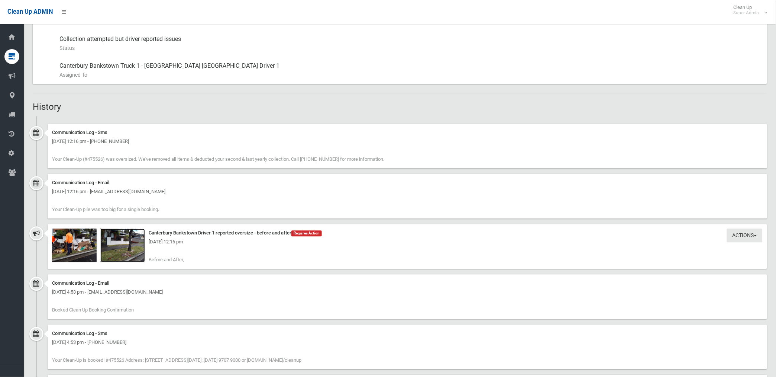
click at [127, 249] on img at bounding box center [122, 245] width 45 height 33
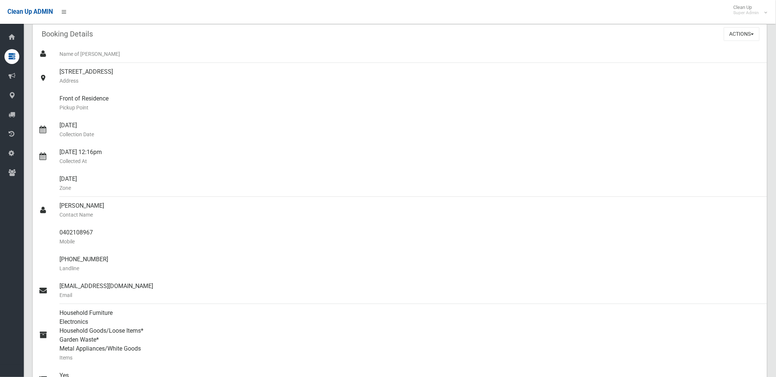
scroll to position [0, 0]
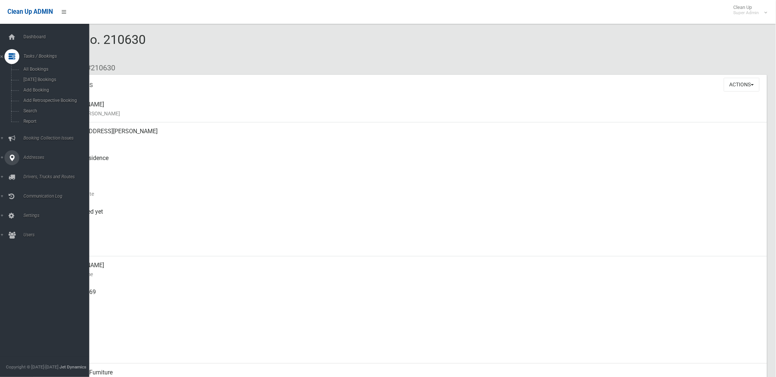
click at [32, 158] on span "Addresses" at bounding box center [58, 157] width 74 height 5
click at [36, 106] on span "All Addresses" at bounding box center [55, 107] width 68 height 5
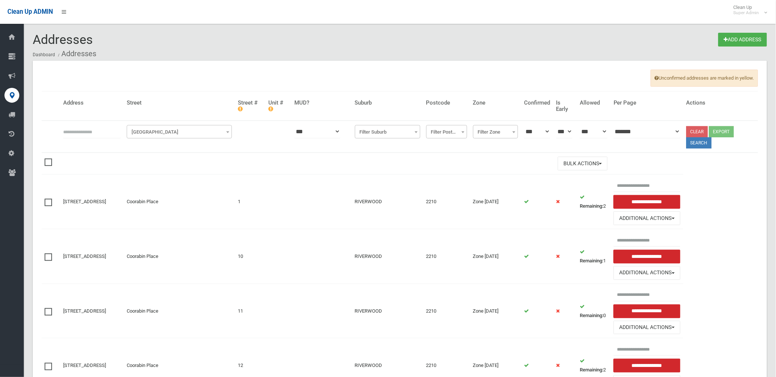
click at [102, 129] on input "text" at bounding box center [92, 132] width 58 height 14
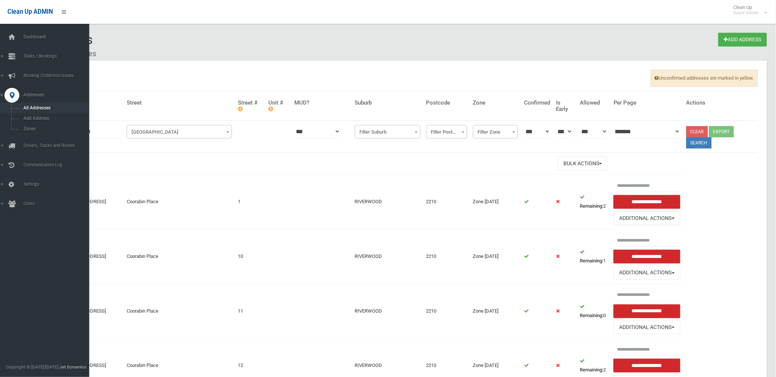
type input "**********"
click button at bounding box center [0, 0] width 0 height 0
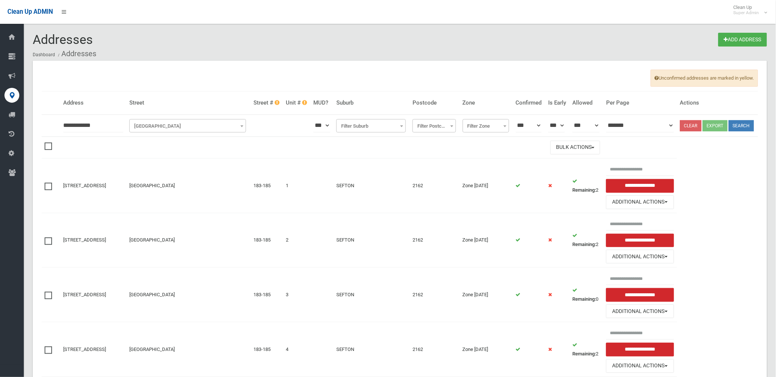
click at [63, 130] on input "**********" at bounding box center [93, 126] width 60 height 14
type input "********"
click button at bounding box center [0, 0] width 0 height 0
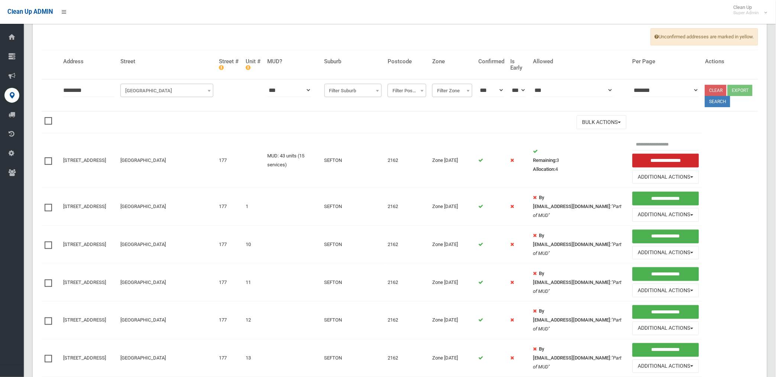
scroll to position [83, 0]
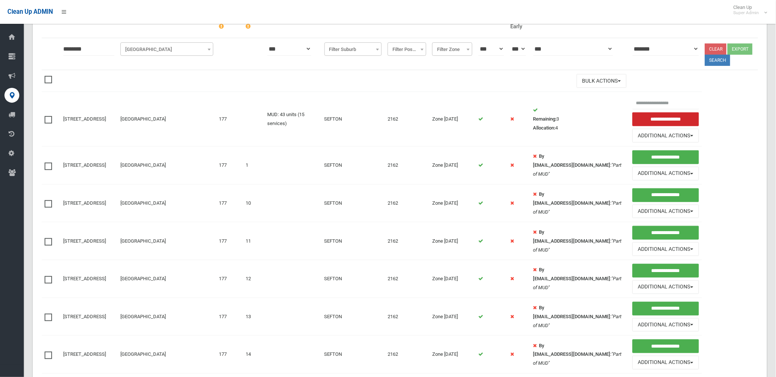
click at [47, 162] on span at bounding box center [50, 162] width 11 height 0
click at [45, 200] on span at bounding box center [50, 200] width 11 height 0
click at [42, 242] on td at bounding box center [51, 241] width 19 height 38
drag, startPoint x: 47, startPoint y: 278, endPoint x: 51, endPoint y: 265, distance: 13.2
click at [47, 276] on span at bounding box center [50, 276] width 11 height 0
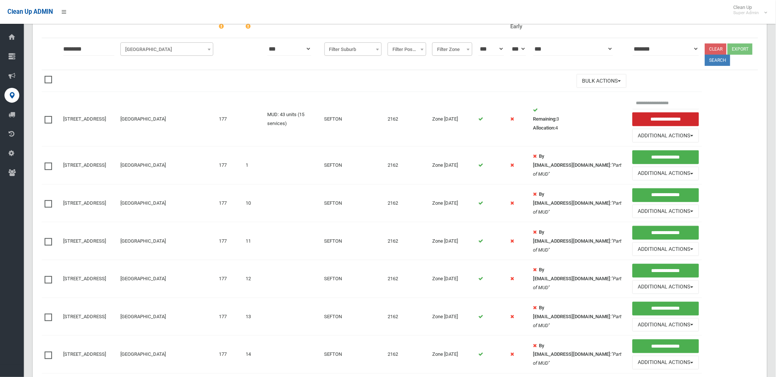
click at [51, 238] on span at bounding box center [50, 238] width 11 height 0
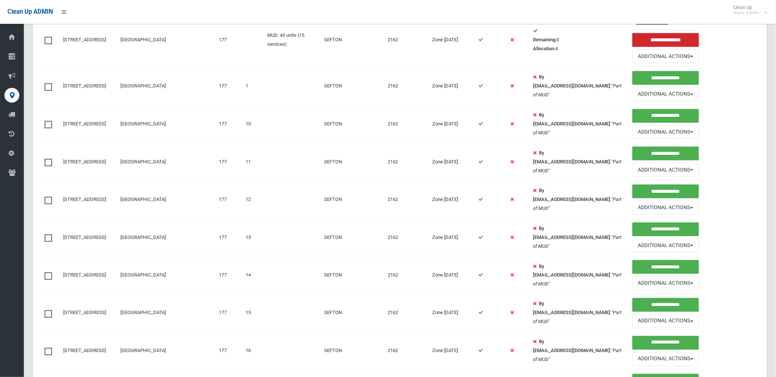
scroll to position [165, 0]
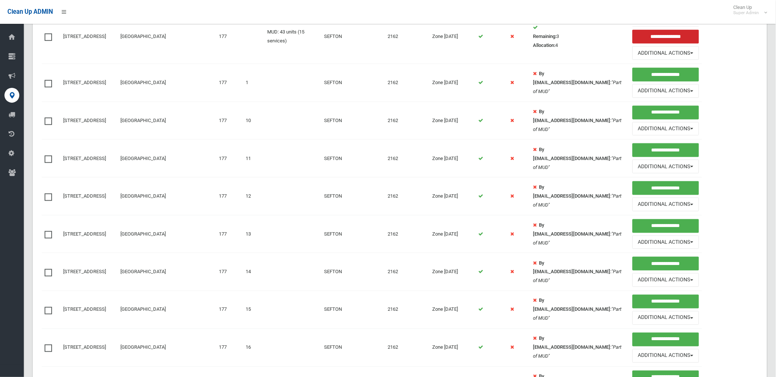
click at [49, 231] on span at bounding box center [50, 231] width 11 height 0
click at [49, 269] on span at bounding box center [50, 269] width 11 height 0
click at [50, 307] on label at bounding box center [50, 309] width 11 height 9
click at [48, 344] on span at bounding box center [50, 344] width 11 height 0
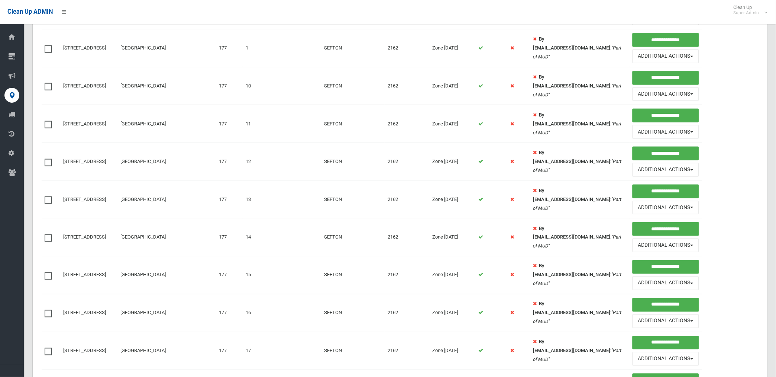
scroll to position [289, 0]
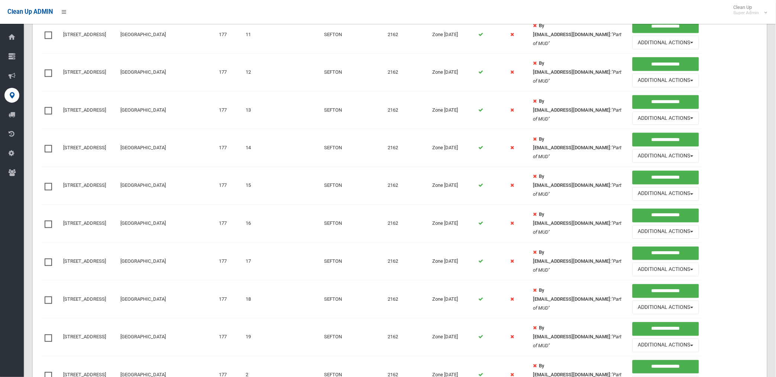
click at [49, 258] on span at bounding box center [50, 258] width 11 height 0
click at [49, 296] on span at bounding box center [50, 296] width 11 height 0
click at [49, 334] on span at bounding box center [50, 334] width 11 height 0
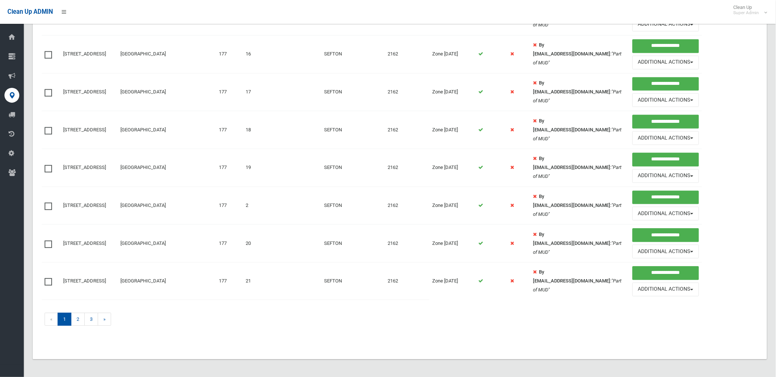
scroll to position [461, 0]
click at [47, 209] on label at bounding box center [50, 205] width 11 height 9
click at [48, 240] on span at bounding box center [50, 240] width 11 height 0
click at [48, 278] on span at bounding box center [50, 278] width 11 height 0
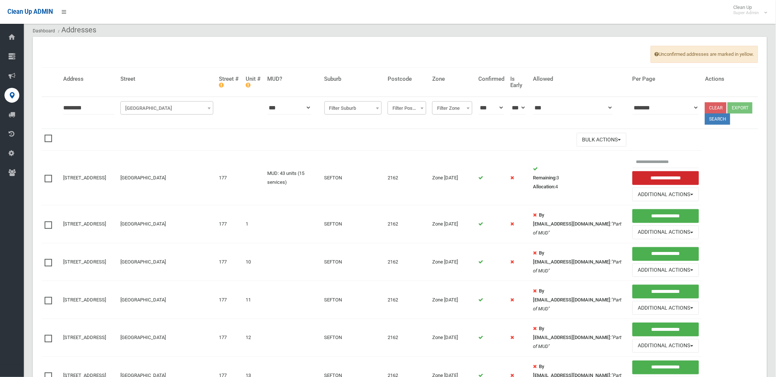
scroll to position [0, 0]
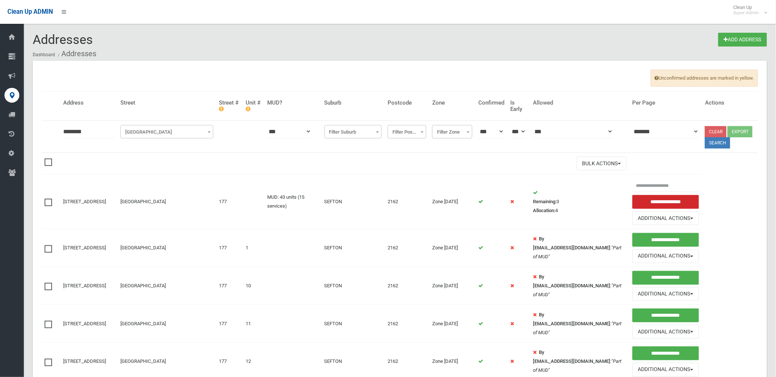
click at [591, 155] on td "Bulk Actions Delete Selected" at bounding box center [344, 163] width 569 height 22
click at [592, 162] on button "Bulk Actions" at bounding box center [602, 163] width 50 height 14
click at [593, 180] on link "Delete Selected" at bounding box center [621, 178] width 88 height 13
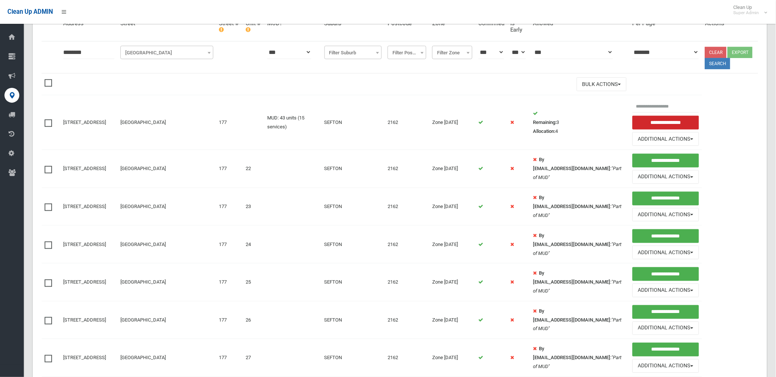
scroll to position [124, 0]
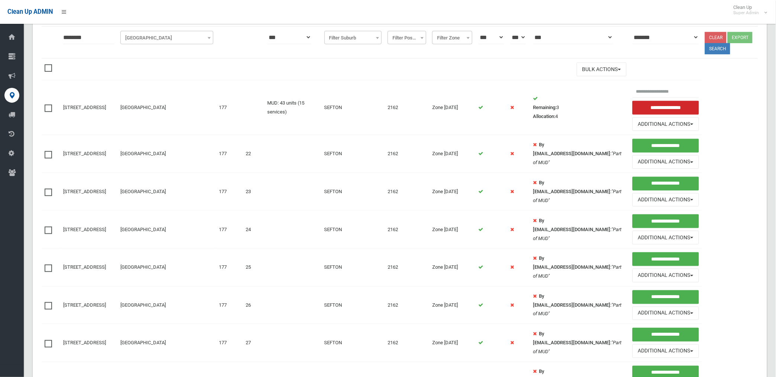
click at [50, 151] on span at bounding box center [50, 151] width 11 height 0
click at [51, 188] on span at bounding box center [50, 188] width 11 height 0
click at [49, 226] on span at bounding box center [50, 226] width 11 height 0
click at [49, 264] on span at bounding box center [50, 264] width 11 height 0
click at [48, 302] on span at bounding box center [50, 302] width 11 height 0
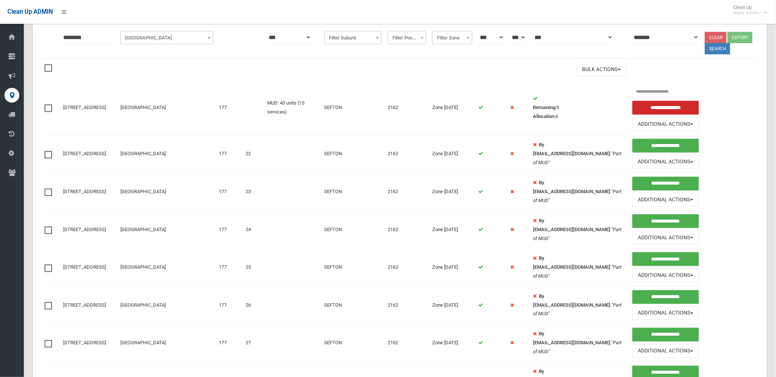
click at [49, 340] on span at bounding box center [50, 340] width 11 height 0
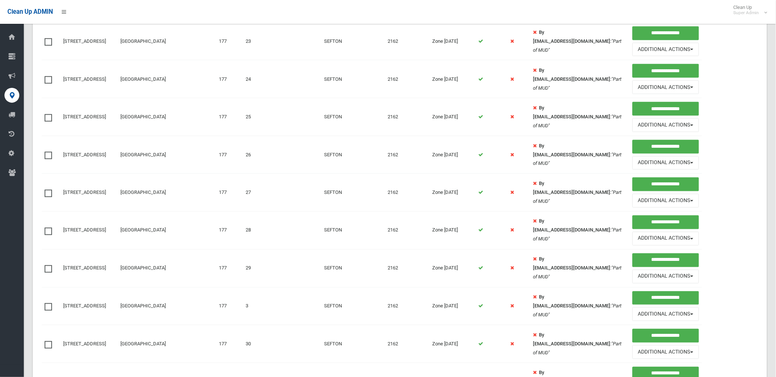
scroll to position [289, 0]
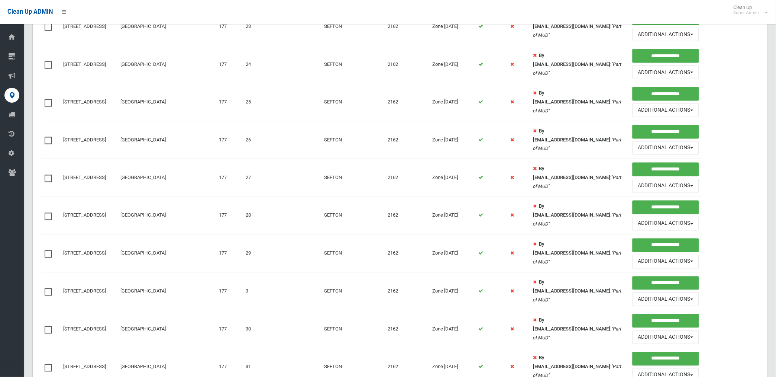
click at [50, 213] on span at bounding box center [50, 213] width 11 height 0
drag, startPoint x: 49, startPoint y: 255, endPoint x: 58, endPoint y: 292, distance: 38.6
click at [51, 260] on td at bounding box center [51, 253] width 19 height 38
click at [48, 288] on span at bounding box center [50, 288] width 11 height 0
click at [48, 250] on span at bounding box center [50, 250] width 11 height 0
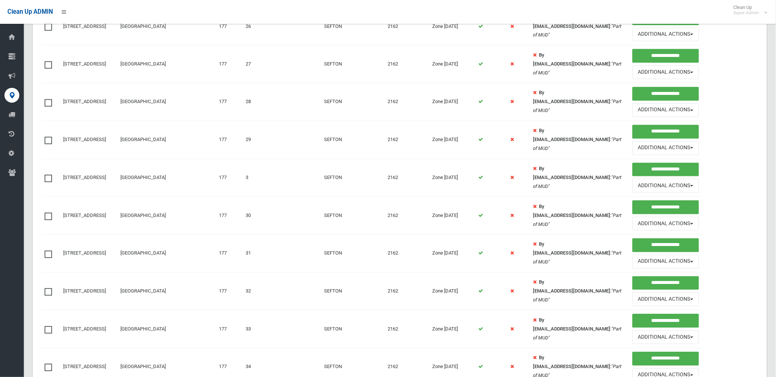
scroll to position [491, 0]
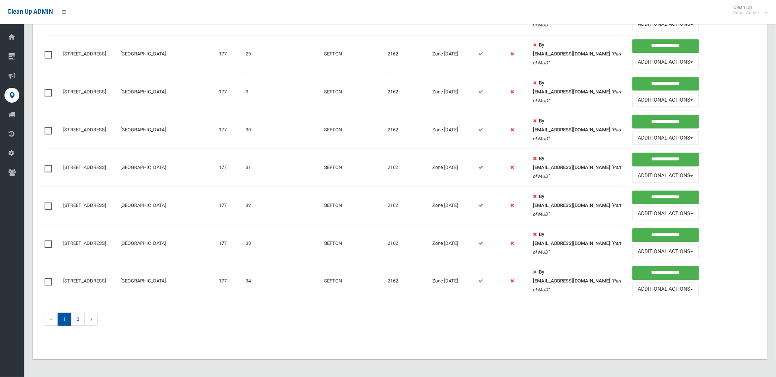
click at [49, 127] on span at bounding box center [50, 127] width 11 height 0
click at [46, 165] on span at bounding box center [50, 165] width 11 height 0
click at [47, 202] on span at bounding box center [50, 202] width 11 height 0
click at [45, 240] on span at bounding box center [50, 240] width 11 height 0
click at [48, 278] on span at bounding box center [50, 278] width 11 height 0
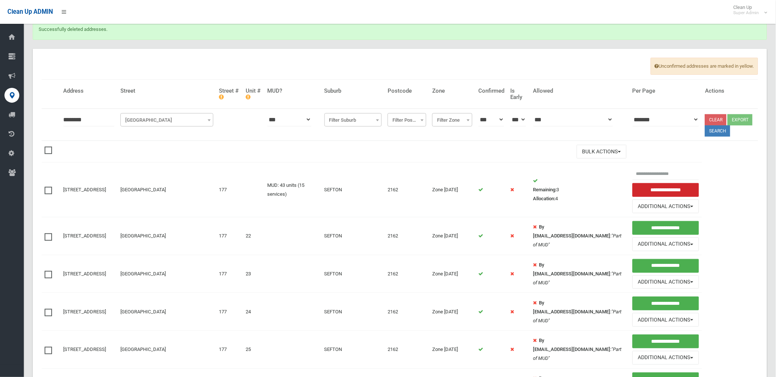
scroll to position [0, 0]
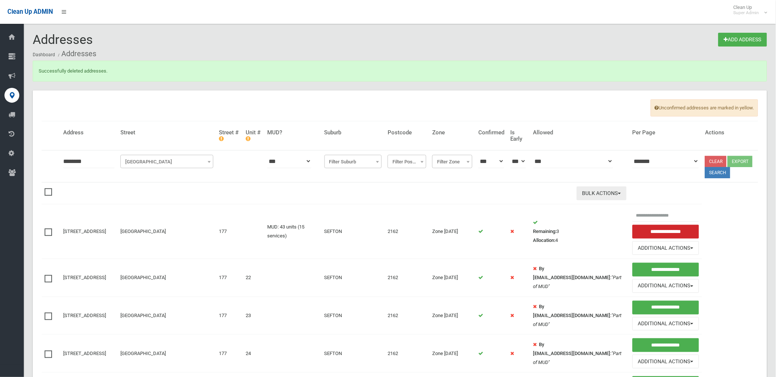
click at [588, 190] on button "Bulk Actions" at bounding box center [602, 193] width 50 height 14
drag, startPoint x: 579, startPoint y: 207, endPoint x: 524, endPoint y: 223, distance: 56.6
click at [579, 207] on link "Delete Selected" at bounding box center [621, 208] width 88 height 13
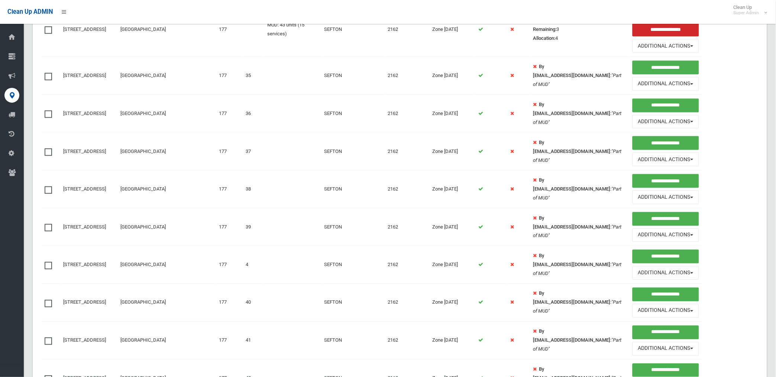
scroll to position [206, 0]
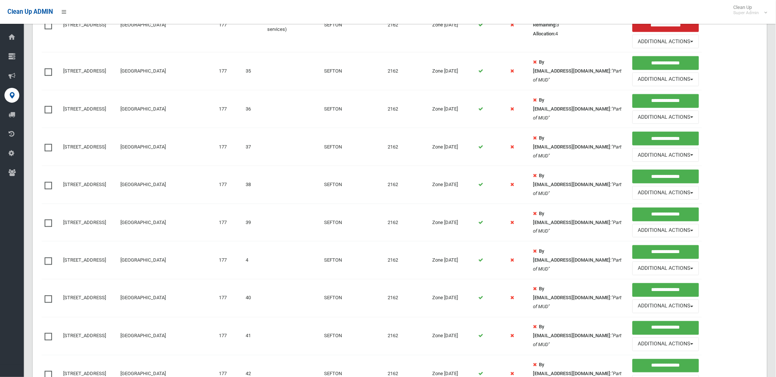
click at [49, 68] on span at bounding box center [50, 68] width 11 height 0
click at [46, 106] on span at bounding box center [50, 106] width 11 height 0
click at [47, 144] on span at bounding box center [50, 144] width 11 height 0
drag, startPoint x: 47, startPoint y: 149, endPoint x: 48, endPoint y: 187, distance: 38.7
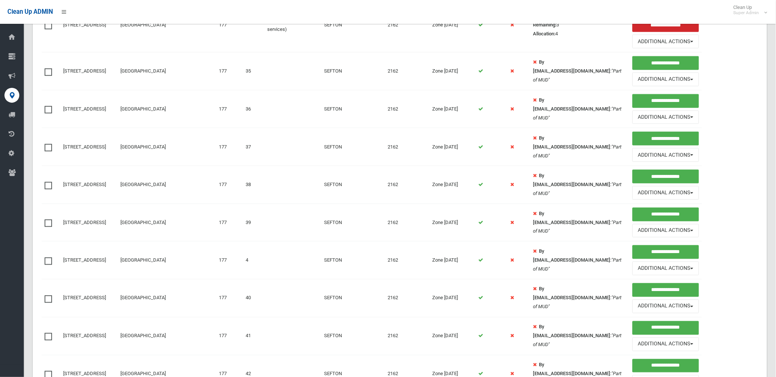
click at [48, 182] on span at bounding box center [50, 182] width 11 height 0
click at [49, 219] on span at bounding box center [50, 219] width 11 height 0
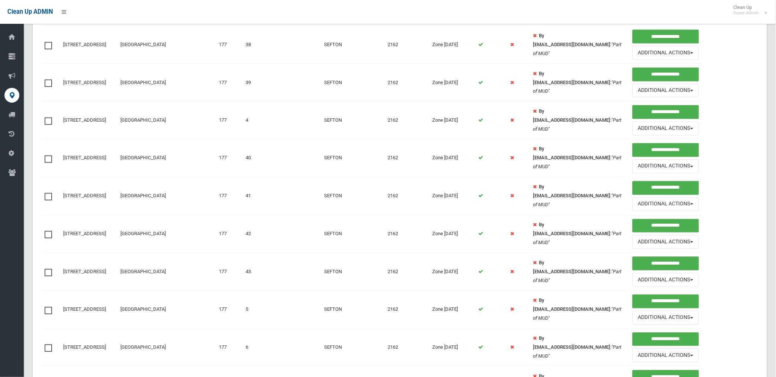
scroll to position [372, 0]
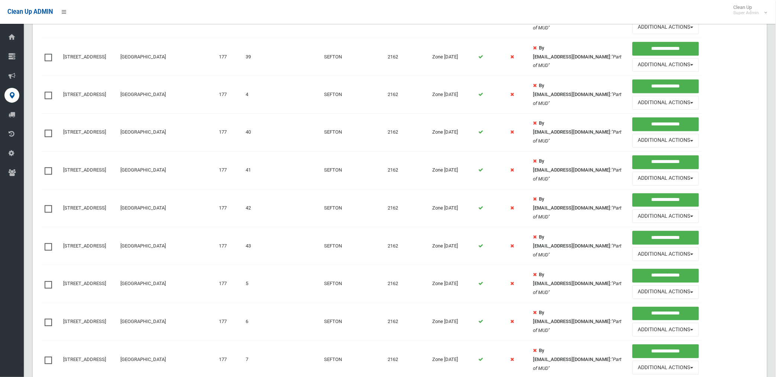
click at [46, 92] on span at bounding box center [50, 92] width 11 height 0
click at [48, 130] on span at bounding box center [50, 130] width 11 height 0
click at [50, 167] on span at bounding box center [50, 167] width 11 height 0
click at [42, 213] on td at bounding box center [51, 208] width 19 height 38
click at [47, 243] on span at bounding box center [50, 243] width 11 height 0
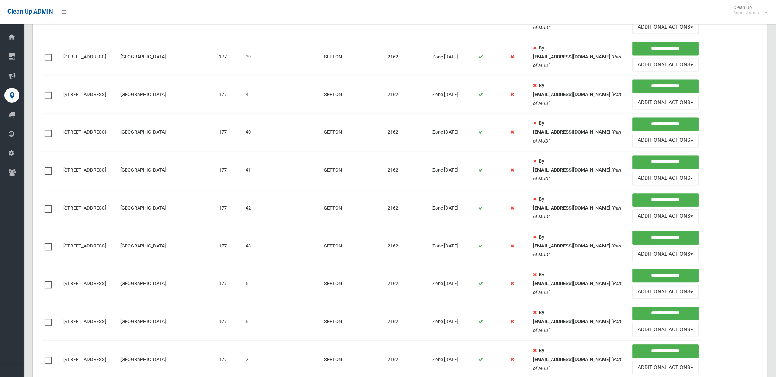
click at [47, 243] on span at bounding box center [50, 243] width 11 height 0
drag, startPoint x: 47, startPoint y: 249, endPoint x: 47, endPoint y: 287, distance: 38.3
click at [47, 281] on span at bounding box center [50, 281] width 11 height 0
click at [47, 319] on span at bounding box center [50, 319] width 11 height 0
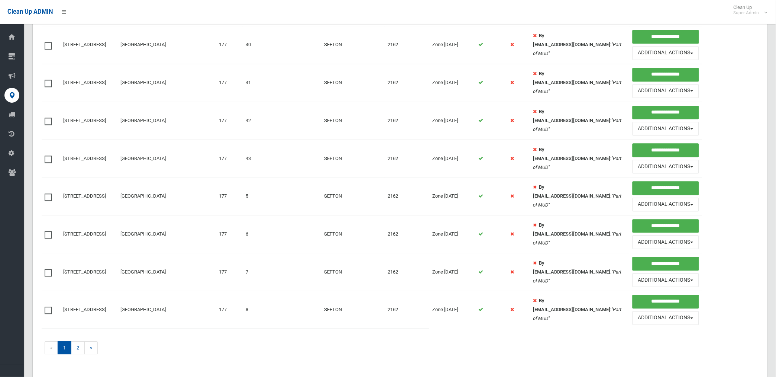
scroll to position [491, 0]
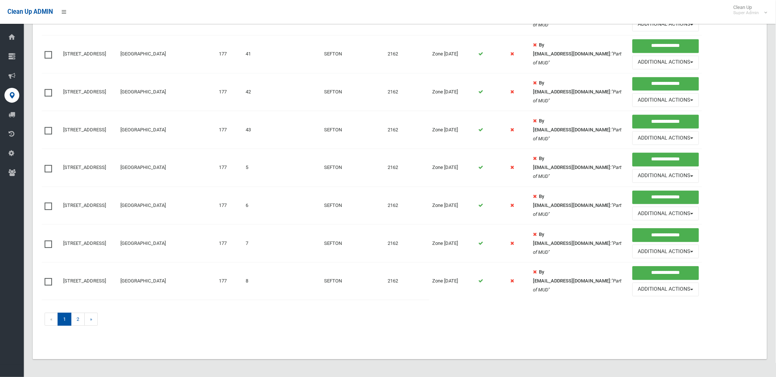
click at [49, 240] on span at bounding box center [50, 240] width 11 height 0
drag, startPoint x: 49, startPoint y: 245, endPoint x: 49, endPoint y: 281, distance: 36.4
click at [49, 278] on span at bounding box center [50, 278] width 11 height 0
click at [48, 240] on span at bounding box center [50, 240] width 11 height 0
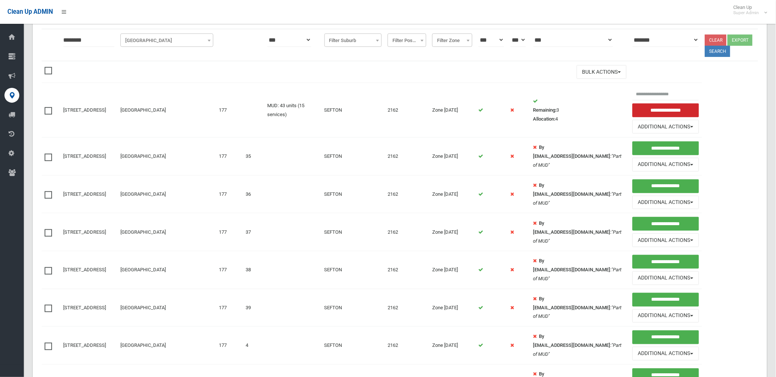
scroll to position [0, 0]
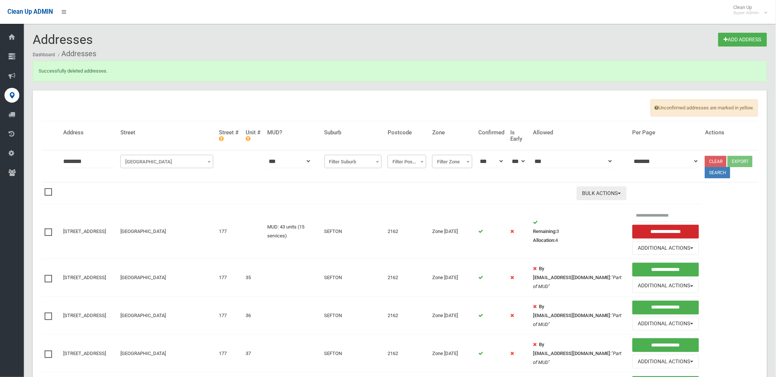
click at [596, 194] on button "Bulk Actions" at bounding box center [602, 193] width 50 height 14
click at [585, 206] on link "Delete Selected" at bounding box center [621, 208] width 88 height 13
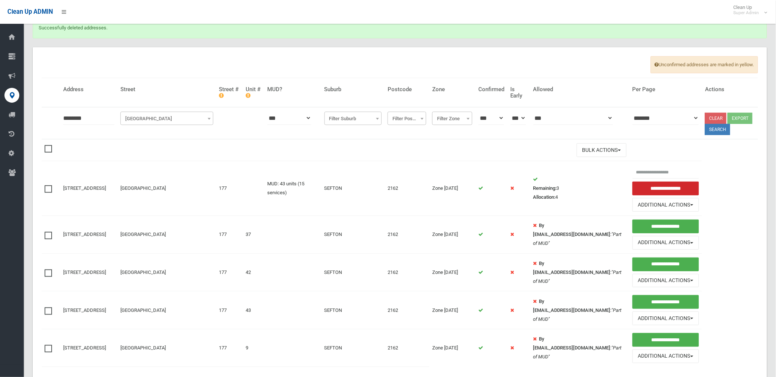
scroll to position [77, 0]
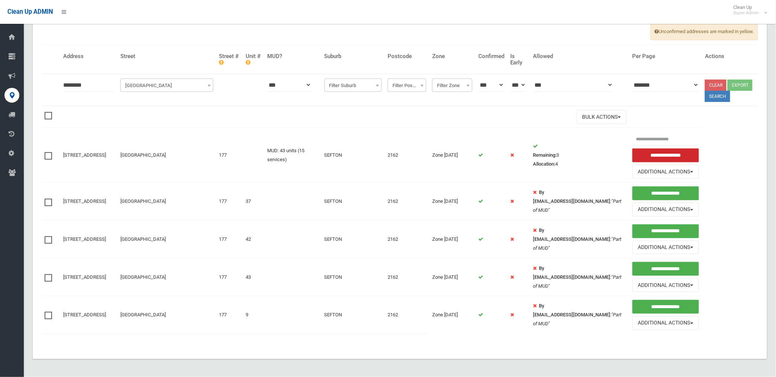
click at [49, 198] on span at bounding box center [50, 198] width 11 height 0
click at [47, 236] on span at bounding box center [50, 236] width 11 height 0
click at [51, 274] on span at bounding box center [50, 274] width 11 height 0
click at [51, 311] on span at bounding box center [50, 311] width 11 height 0
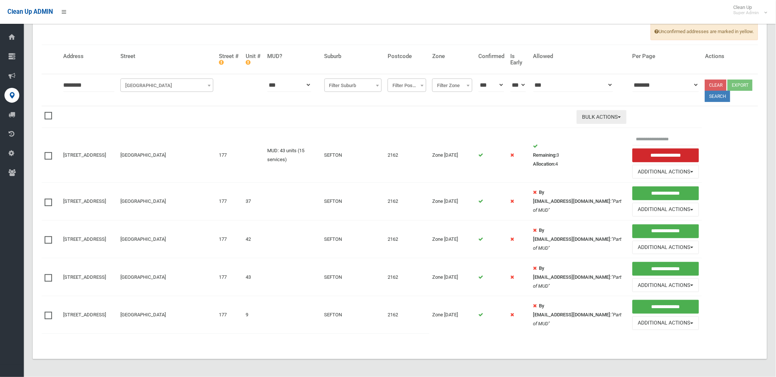
click at [589, 114] on button "Bulk Actions" at bounding box center [602, 117] width 50 height 14
click at [587, 129] on link "Delete Selected" at bounding box center [621, 132] width 88 height 13
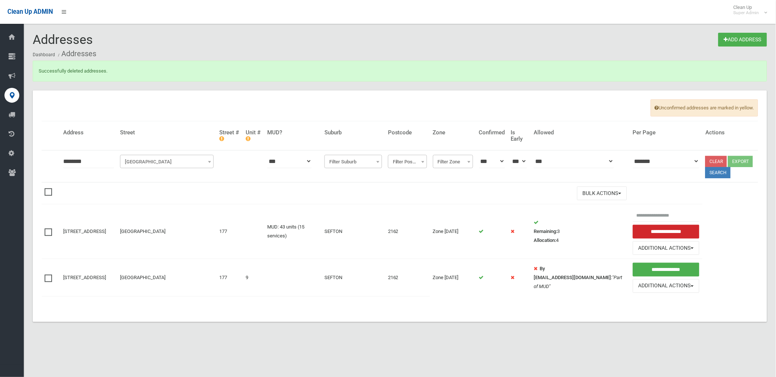
click at [49, 274] on span at bounding box center [50, 274] width 11 height 0
click at [586, 193] on button "Bulk Actions" at bounding box center [602, 193] width 50 height 14
click at [580, 207] on link "Delete Selected" at bounding box center [622, 208] width 88 height 13
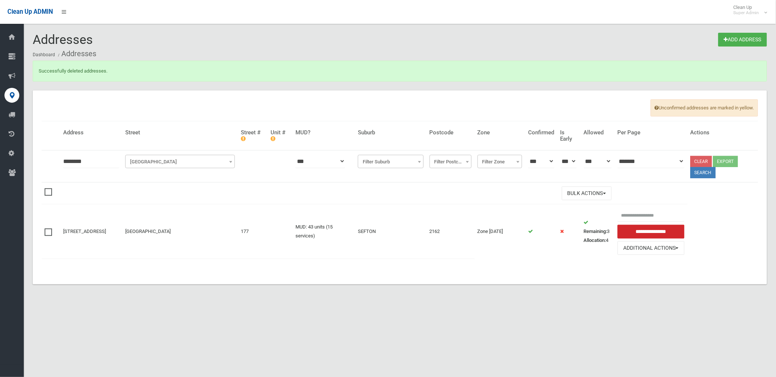
click at [111, 164] on input "********" at bounding box center [91, 161] width 56 height 14
type input "*"
type input "*********"
click button at bounding box center [0, 0] width 0 height 0
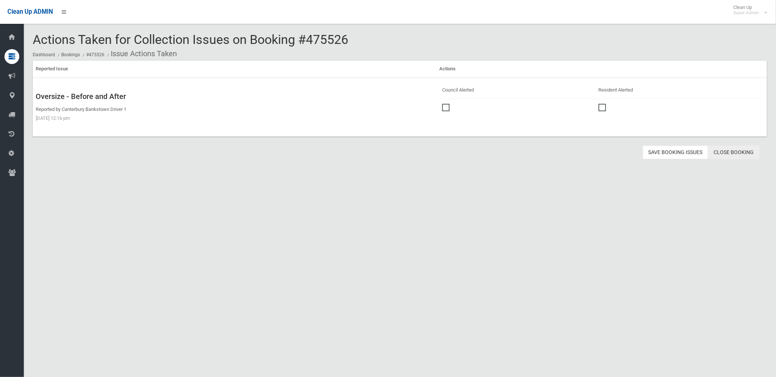
click at [726, 150] on link "Close Booking" at bounding box center [733, 152] width 51 height 14
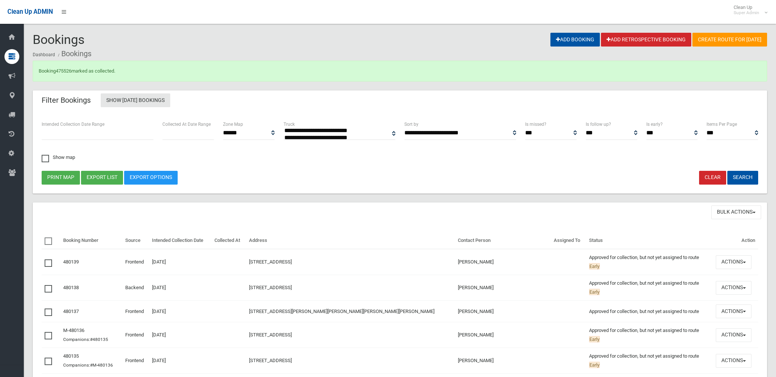
select select
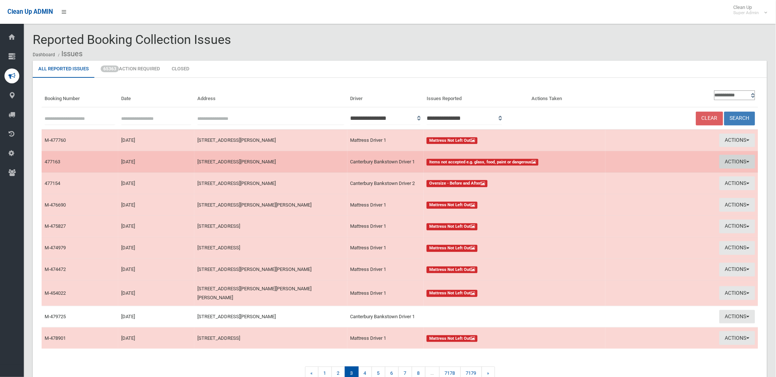
click at [733, 160] on button "Actions" at bounding box center [738, 162] width 36 height 14
click at [628, 177] on link "View Booking" at bounding box center [653, 177] width 88 height 13
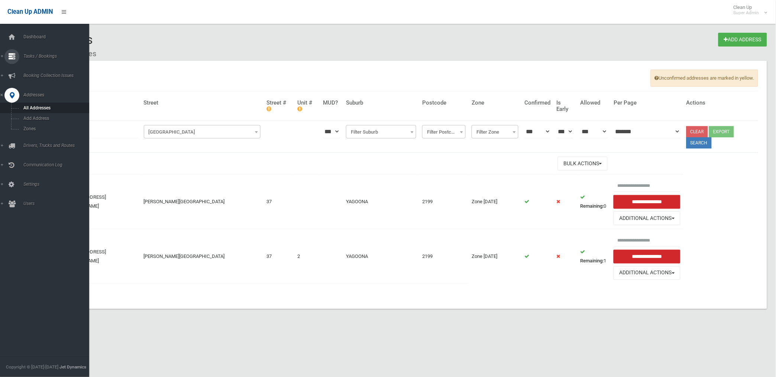
click at [35, 56] on span "Tasks / Bookings" at bounding box center [58, 56] width 74 height 5
click at [30, 109] on span "Search" at bounding box center [55, 110] width 68 height 5
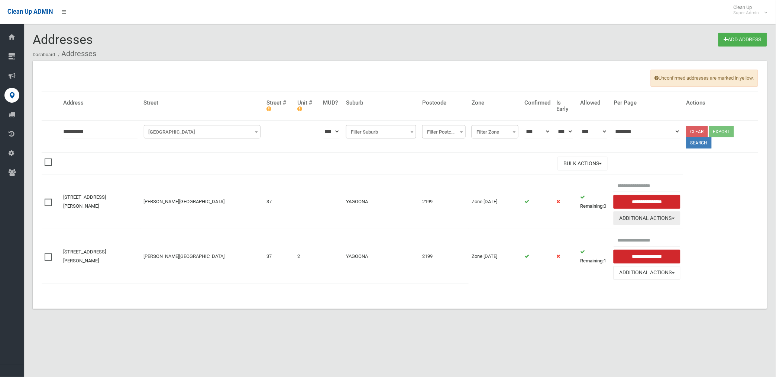
click at [647, 219] on button "Additional Actions" at bounding box center [647, 218] width 67 height 14
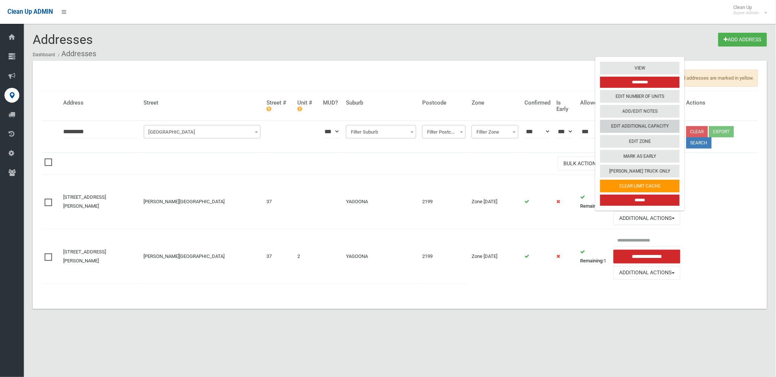
click at [640, 127] on link "Edit Additional Capacity" at bounding box center [640, 126] width 80 height 13
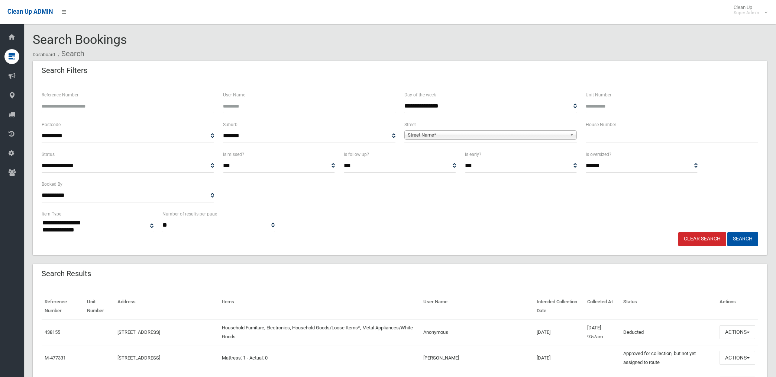
select select
click at [428, 135] on span "Street Name*" at bounding box center [487, 134] width 159 height 9
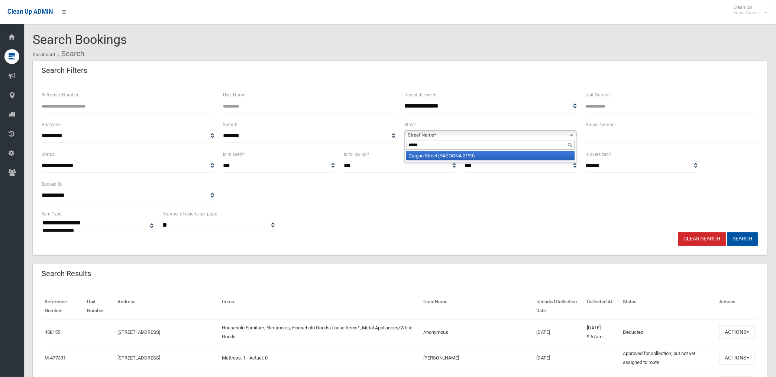
type input "******"
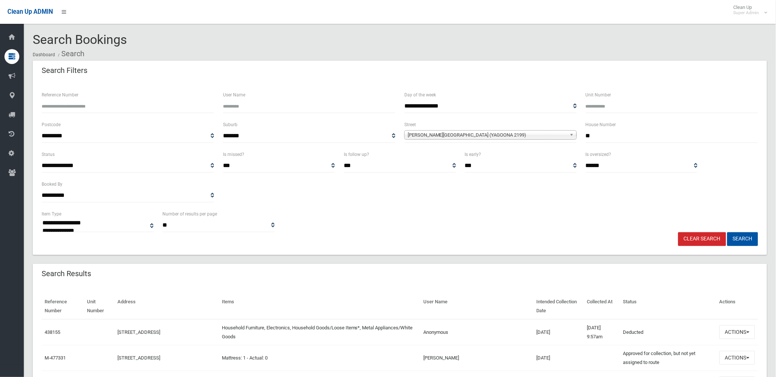
type input "**"
click at [727, 232] on button "Search" at bounding box center [742, 239] width 31 height 14
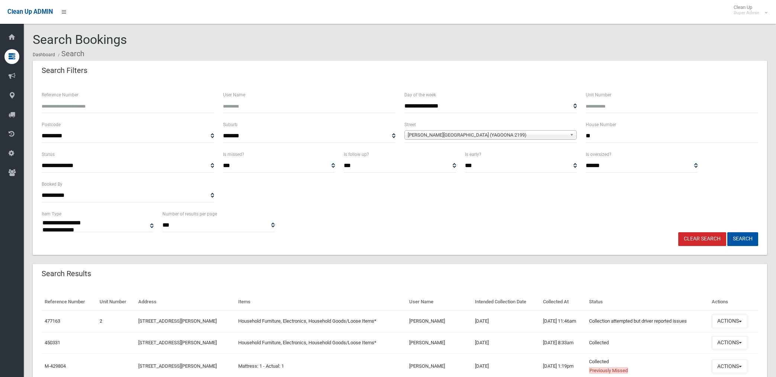
select select
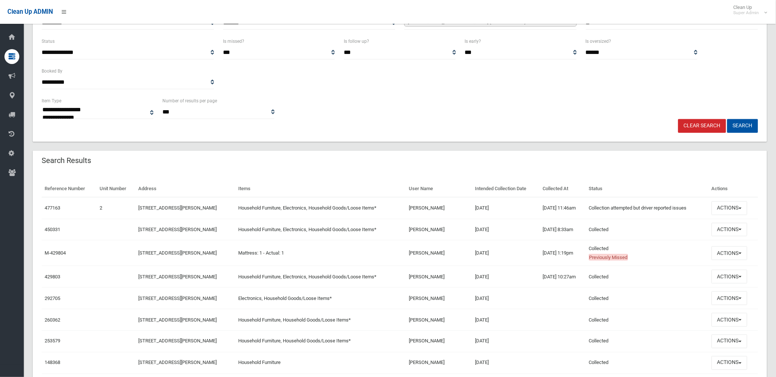
scroll to position [165, 0]
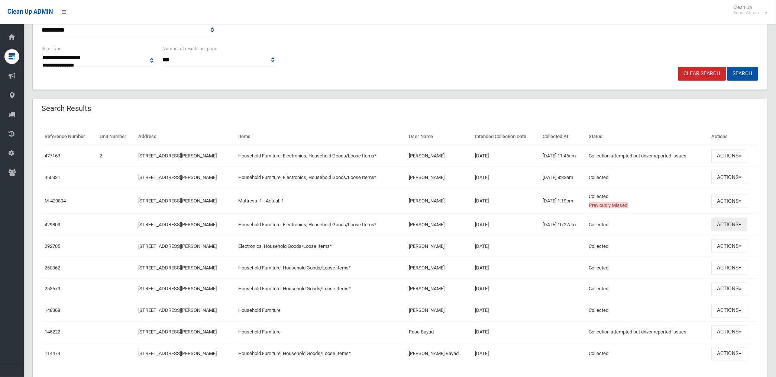
click at [729, 224] on button "Actions" at bounding box center [730, 224] width 36 height 14
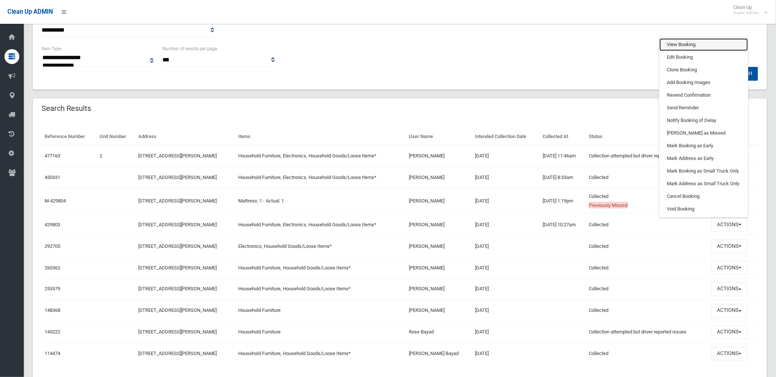
click at [689, 38] on link "View Booking" at bounding box center [704, 44] width 88 height 13
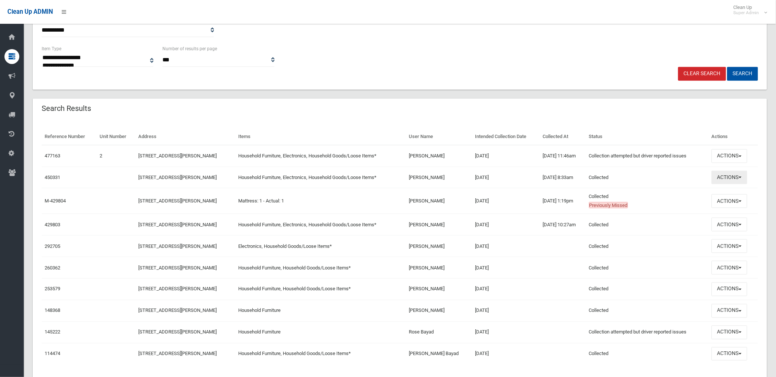
click at [730, 176] on button "Actions" at bounding box center [730, 178] width 36 height 14
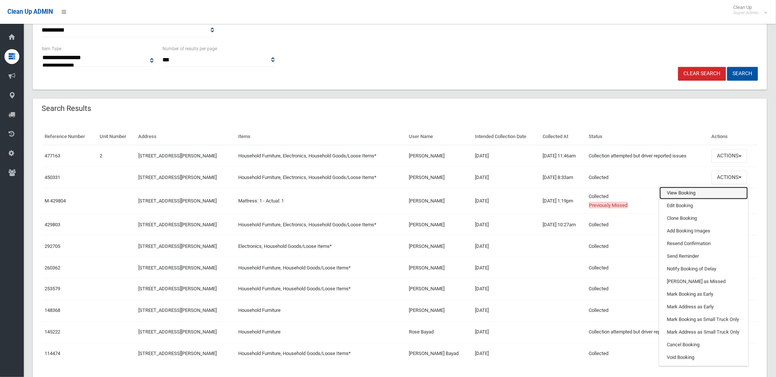
click at [676, 192] on link "View Booking" at bounding box center [704, 193] width 88 height 13
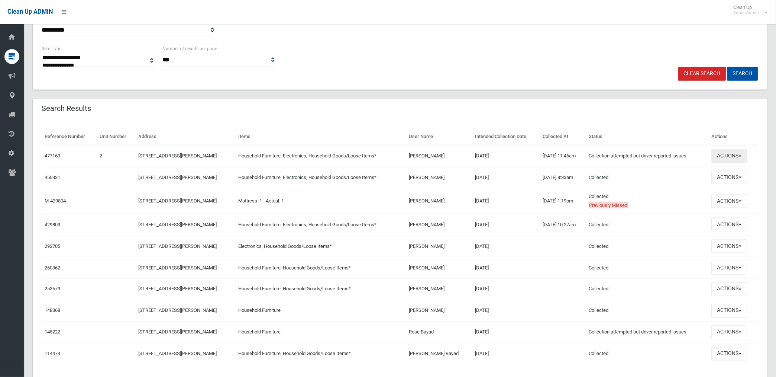
click at [730, 152] on button "Actions" at bounding box center [730, 156] width 36 height 14
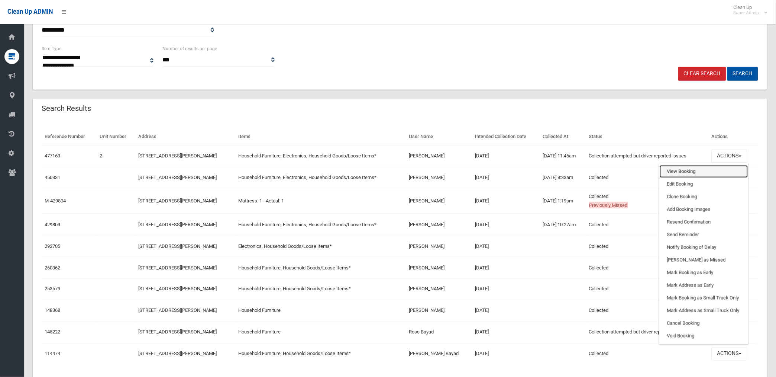
click at [682, 170] on link "View Booking" at bounding box center [704, 171] width 88 height 13
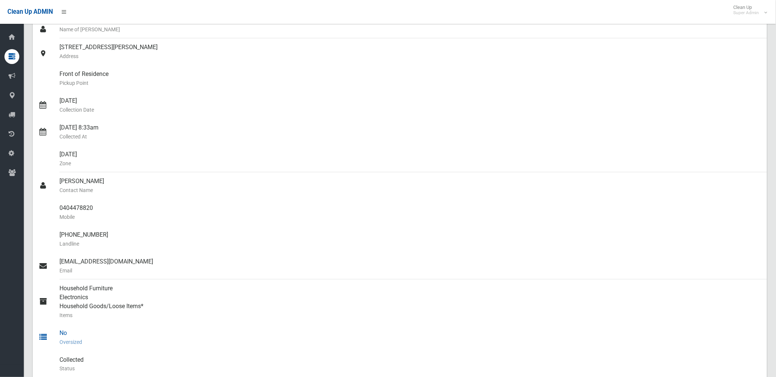
scroll to position [41, 0]
